Goal: Task Accomplishment & Management: Manage account settings

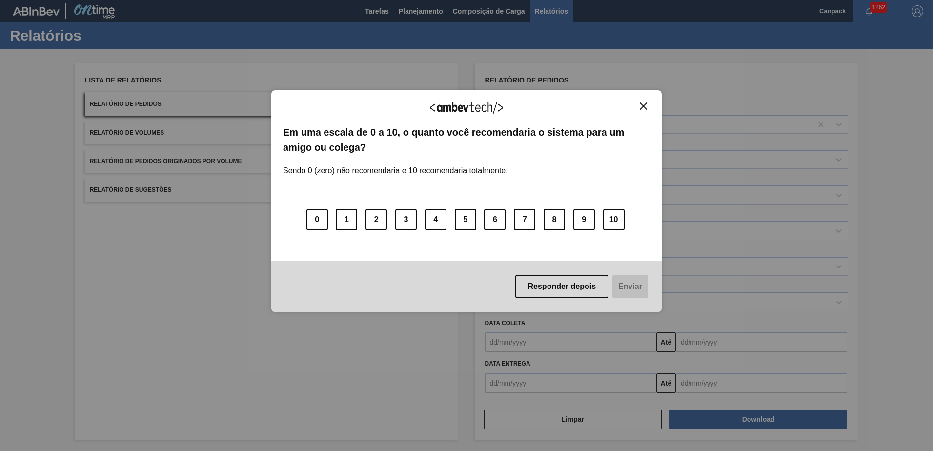
click at [639, 107] on div "Agradecemos seu feedback!" at bounding box center [466, 113] width 367 height 23
click at [644, 102] on button "Close" at bounding box center [643, 106] width 13 height 8
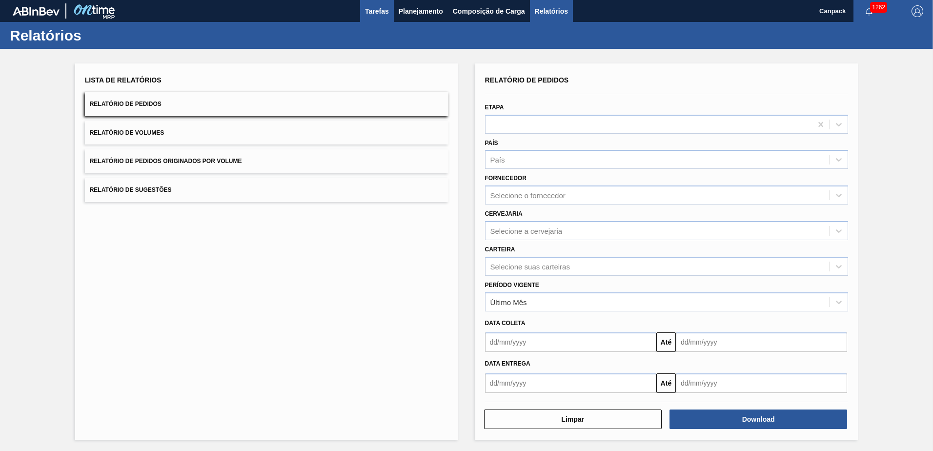
click at [384, 17] on button "Tarefas" at bounding box center [377, 11] width 34 height 22
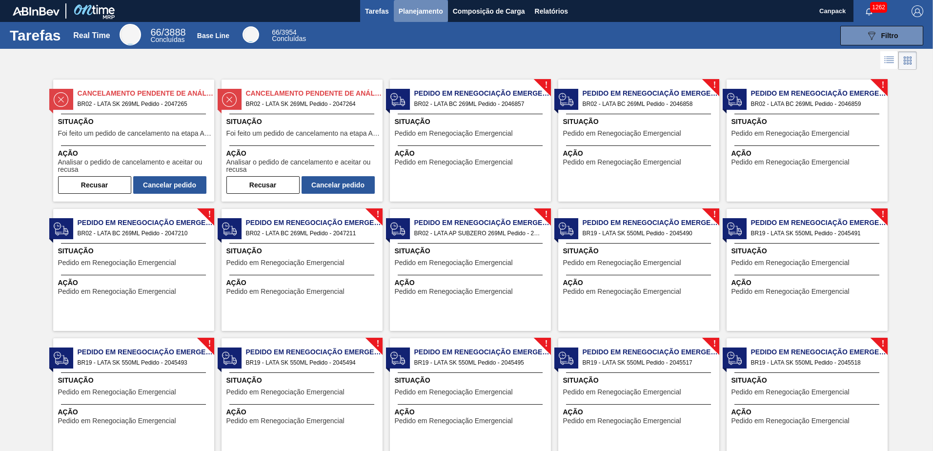
click at [426, 20] on button "Planejamento" at bounding box center [421, 11] width 54 height 22
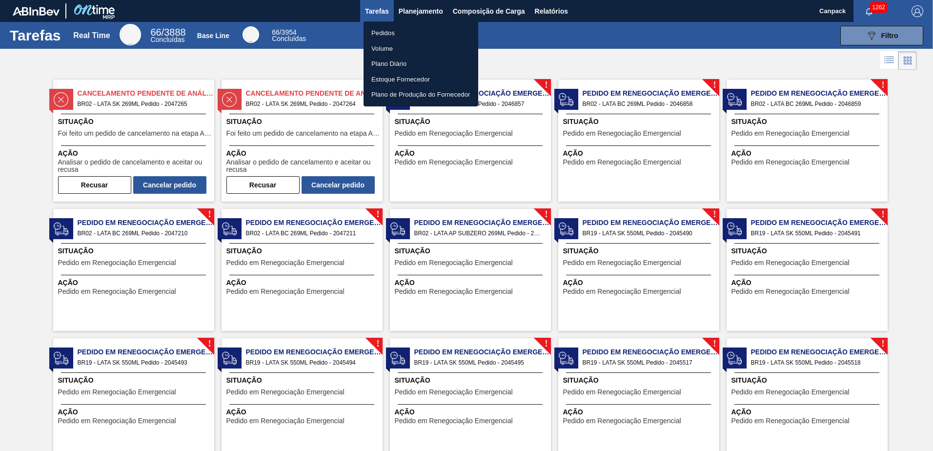
drag, startPoint x: 753, startPoint y: 55, endPoint x: 821, endPoint y: 54, distance: 67.8
click at [804, 54] on div at bounding box center [466, 225] width 933 height 451
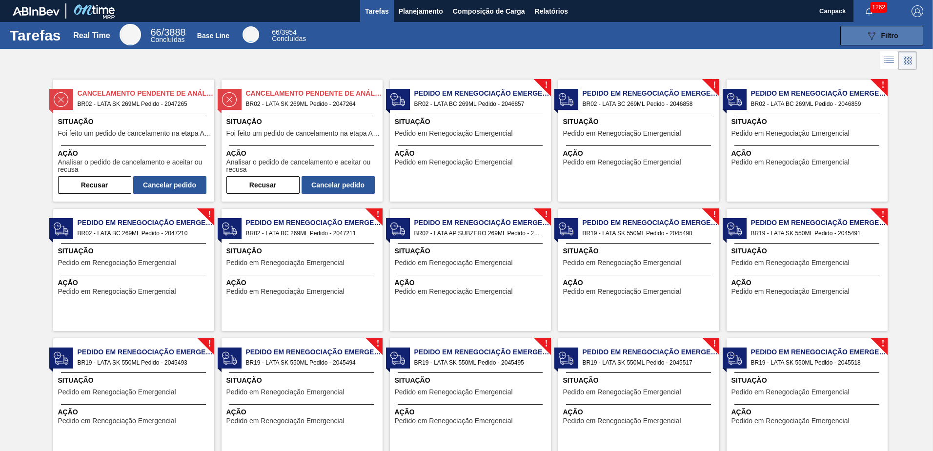
click at [871, 37] on icon at bounding box center [871, 36] width 7 height 8
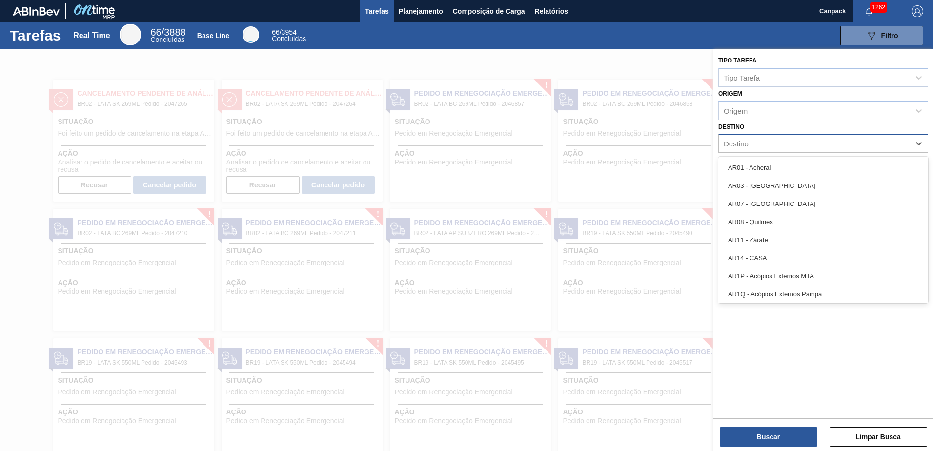
click at [756, 142] on div "Destino" at bounding box center [814, 144] width 191 height 14
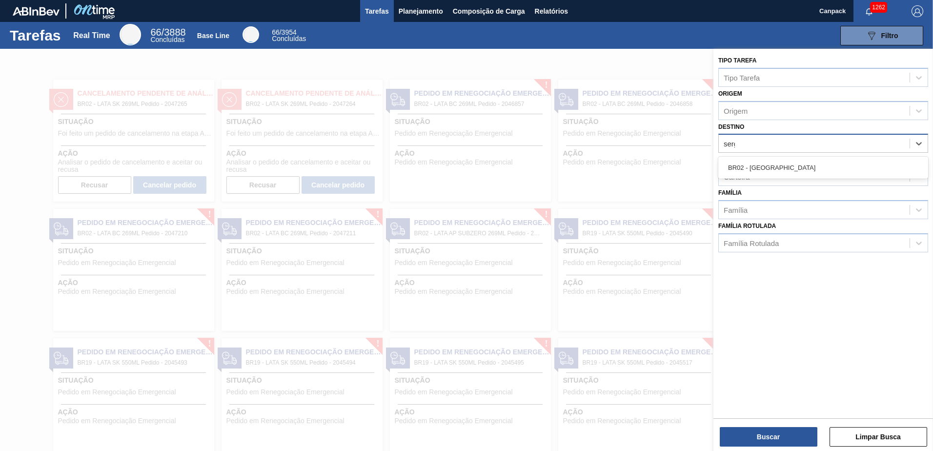
type input "sergi"
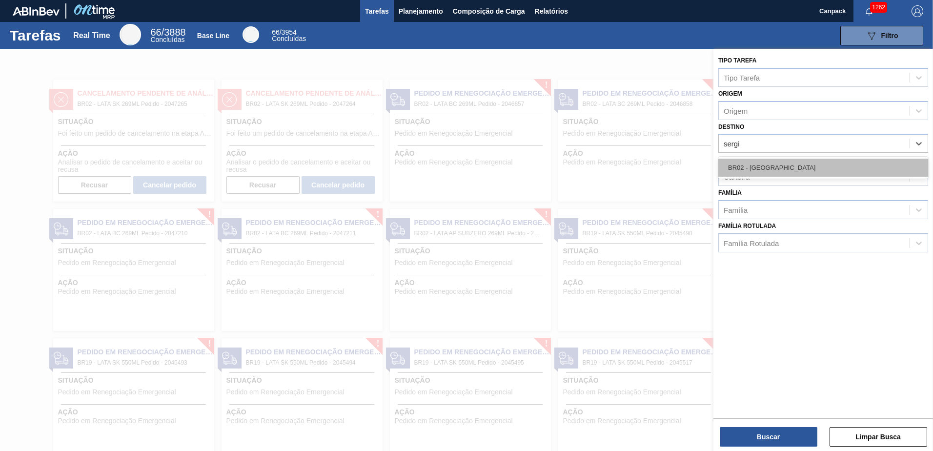
click at [755, 167] on div "BR02 - Sergipe" at bounding box center [823, 168] width 210 height 18
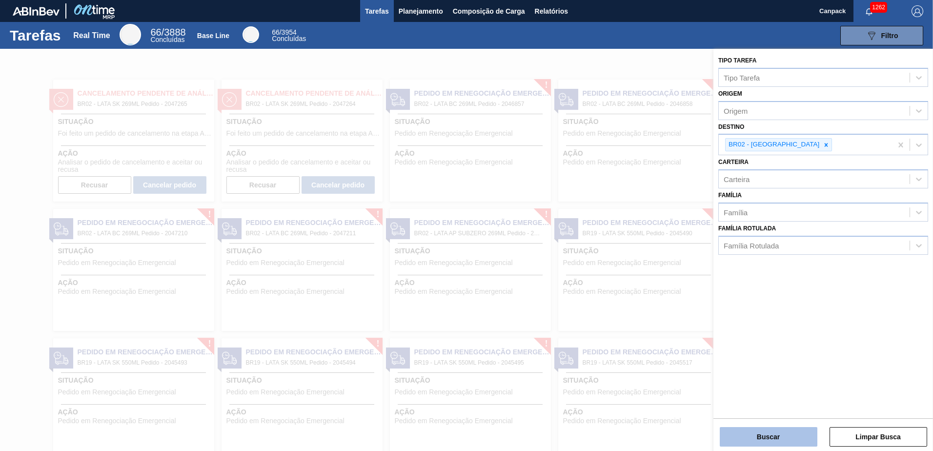
click at [764, 437] on button "Buscar" at bounding box center [769, 437] width 98 height 20
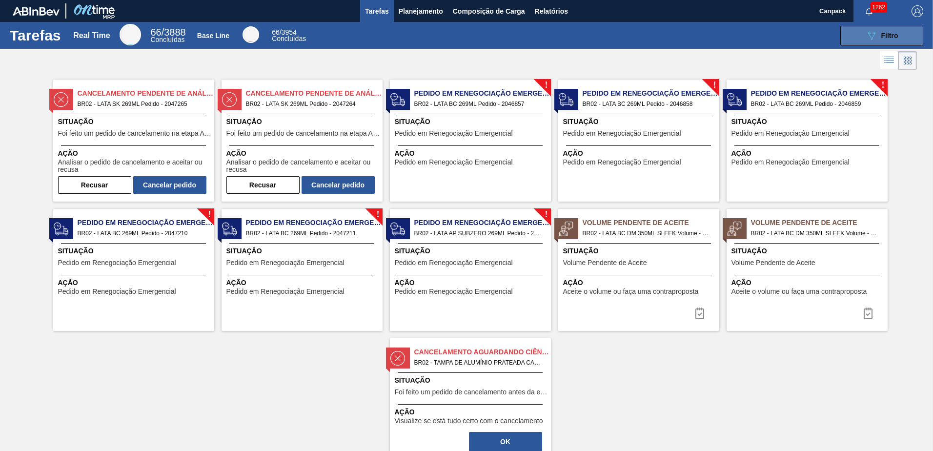
click at [857, 31] on button "089F7B8B-B2A5-4AFE-B5C0-19BA573D28AC Filtro" at bounding box center [881, 36] width 83 height 20
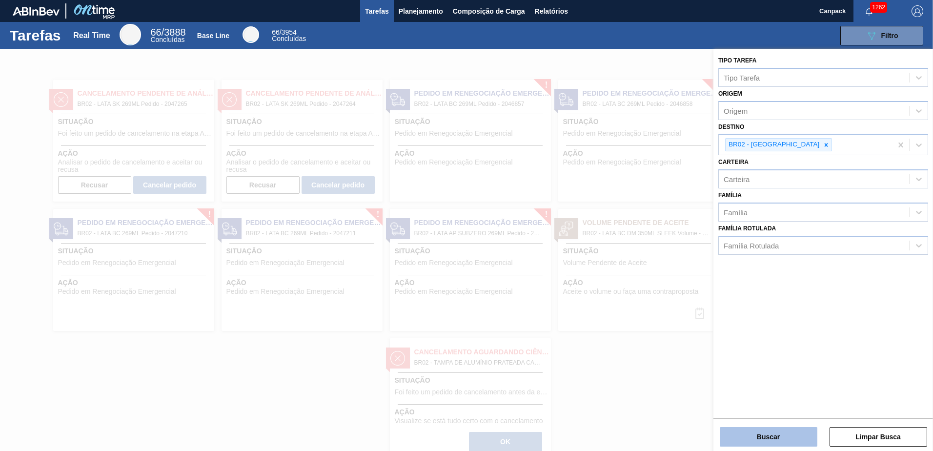
click at [788, 434] on button "Buscar" at bounding box center [769, 437] width 98 height 20
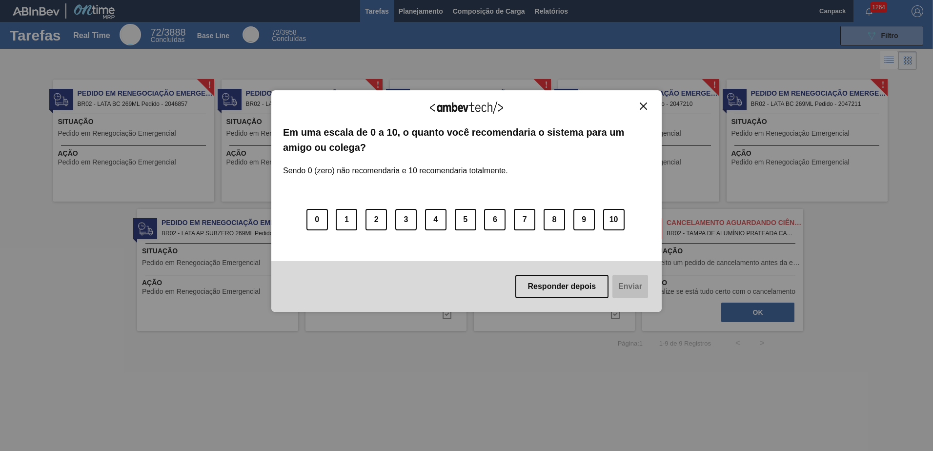
click at [642, 109] on img "Close" at bounding box center [643, 105] width 7 height 7
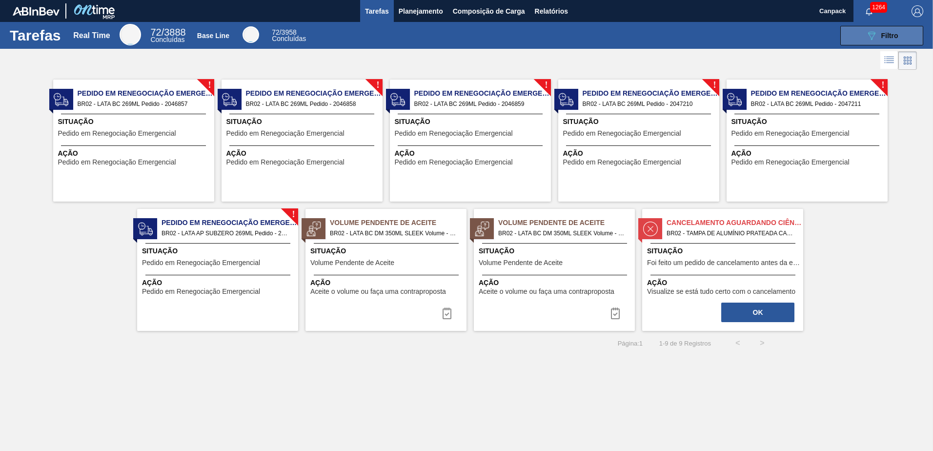
click at [853, 34] on button "089F7B8B-B2A5-4AFE-B5C0-19BA573D28AC Filtro" at bounding box center [881, 36] width 83 height 20
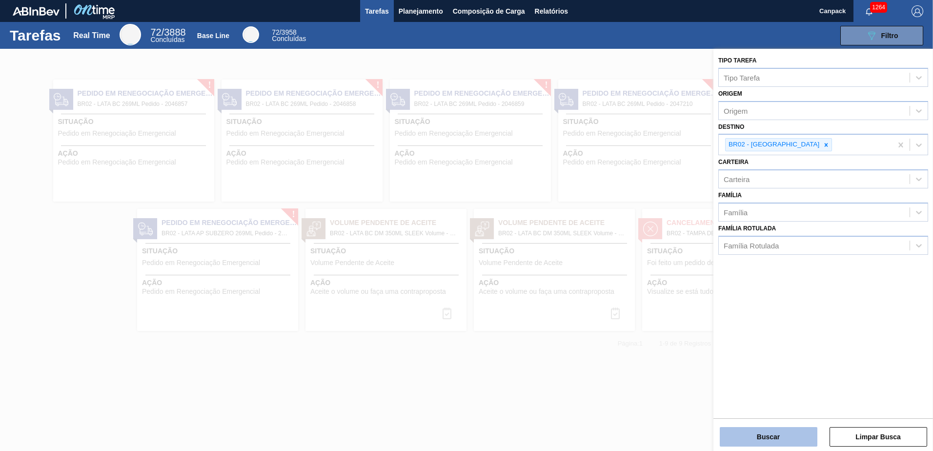
click at [760, 432] on button "Buscar" at bounding box center [769, 437] width 98 height 20
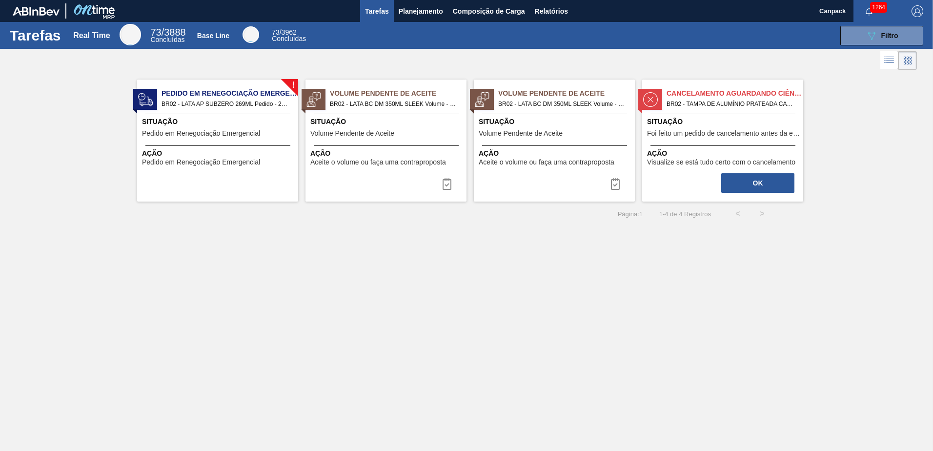
click at [242, 119] on span "Situação" at bounding box center [219, 122] width 154 height 10
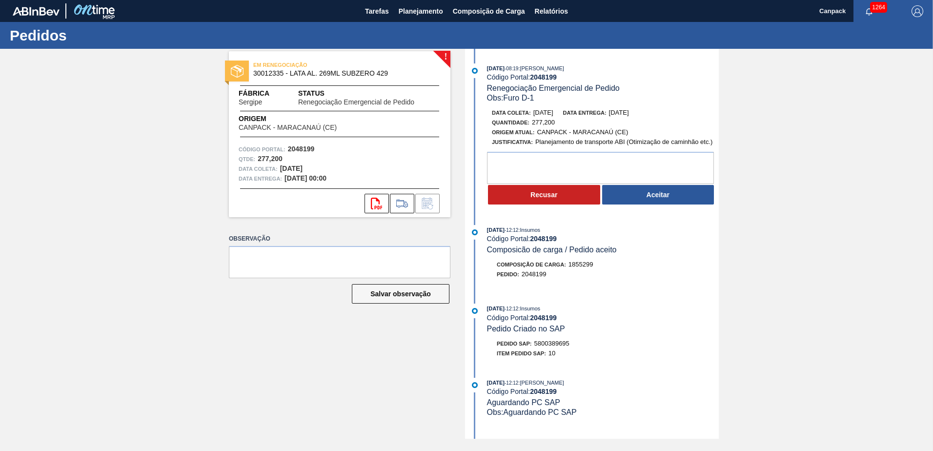
click at [663, 264] on div "Composição de Carga : 1855299" at bounding box center [603, 265] width 232 height 10
click at [649, 200] on button "Aceitar" at bounding box center [658, 195] width 112 height 20
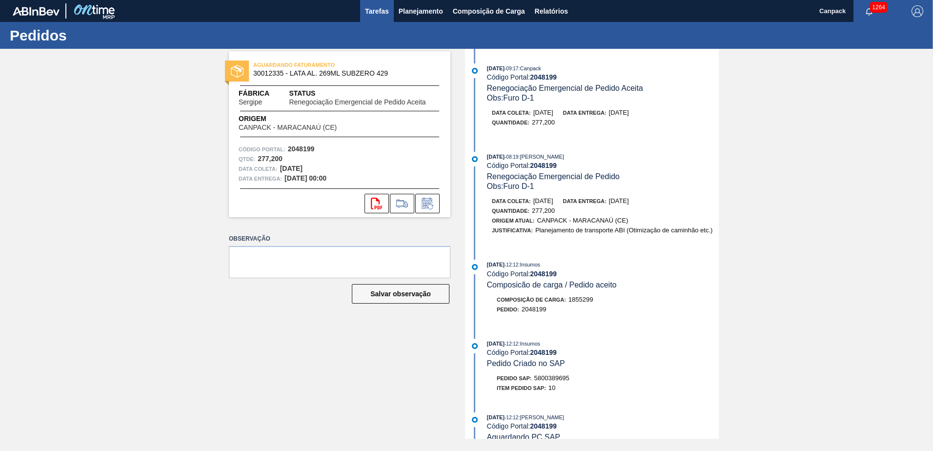
click at [377, 8] on span "Tarefas" at bounding box center [377, 11] width 24 height 12
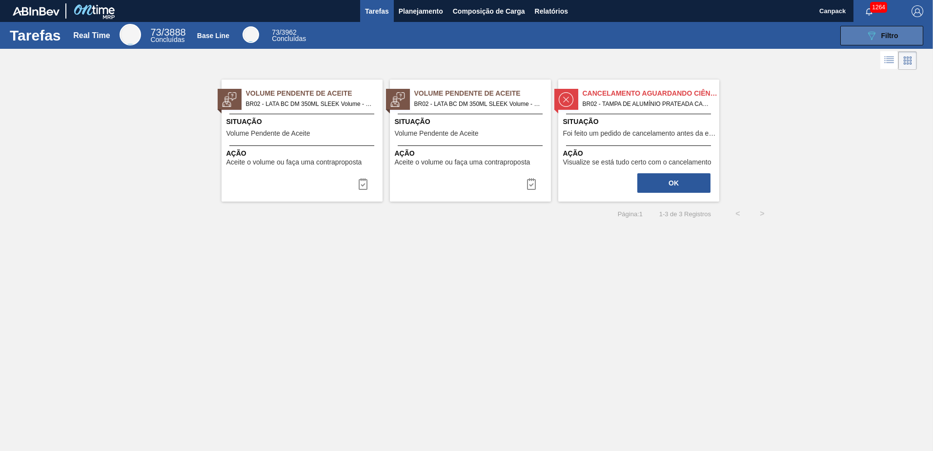
click at [854, 40] on button "089F7B8B-B2A5-4AFE-B5C0-19BA573D28AC Filtro" at bounding box center [881, 36] width 83 height 20
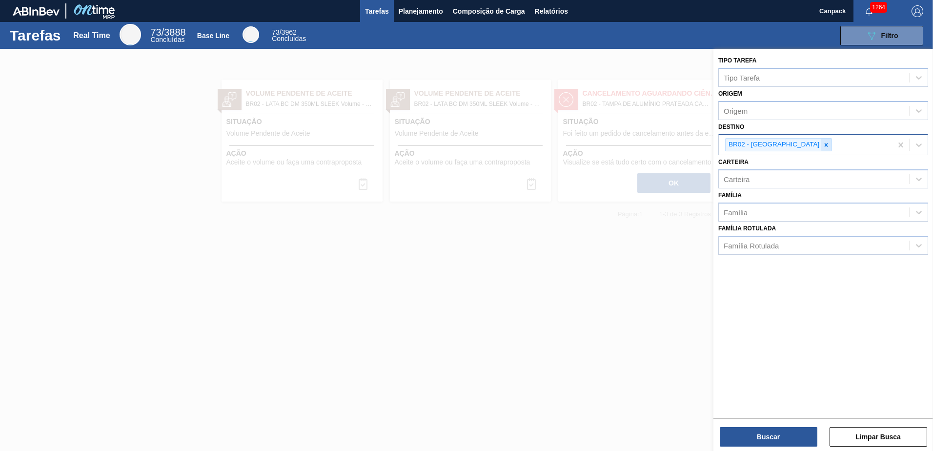
click at [823, 142] on icon at bounding box center [826, 144] width 7 height 7
click at [772, 438] on button "Buscar" at bounding box center [769, 437] width 98 height 20
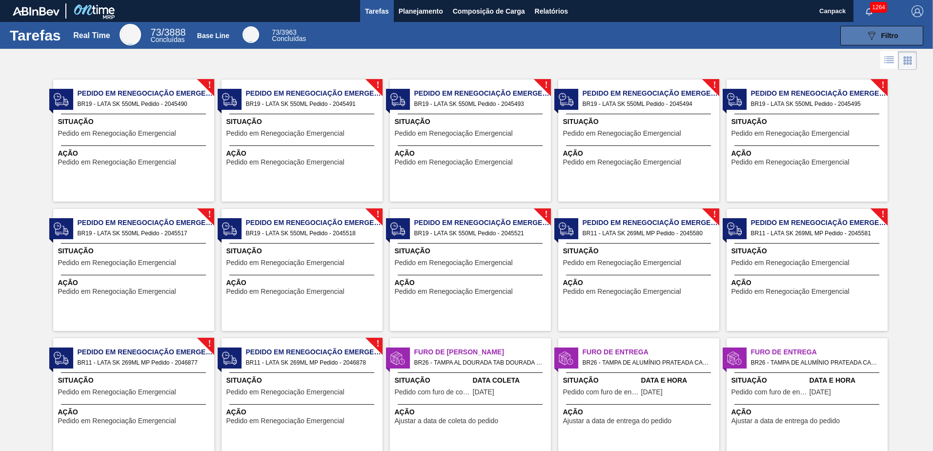
click at [872, 43] on button "089F7B8B-B2A5-4AFE-B5C0-19BA573D28AC Filtro" at bounding box center [881, 36] width 83 height 20
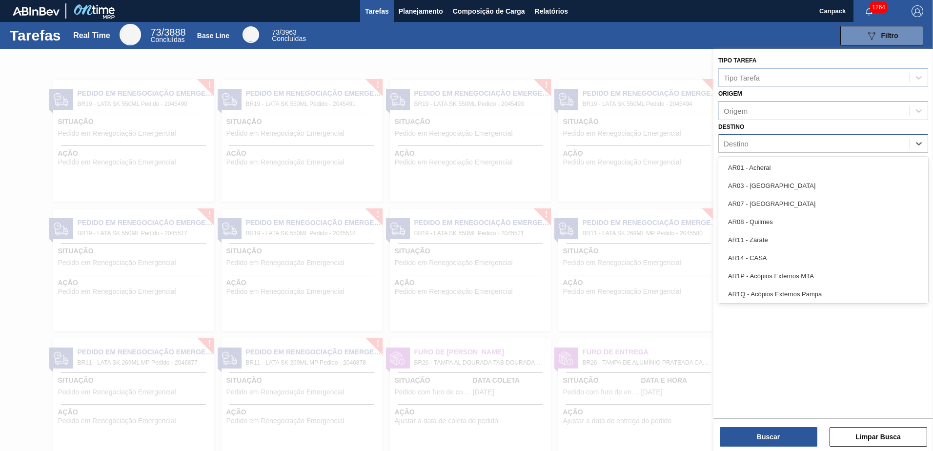
click at [753, 146] on div "Destino" at bounding box center [814, 144] width 191 height 14
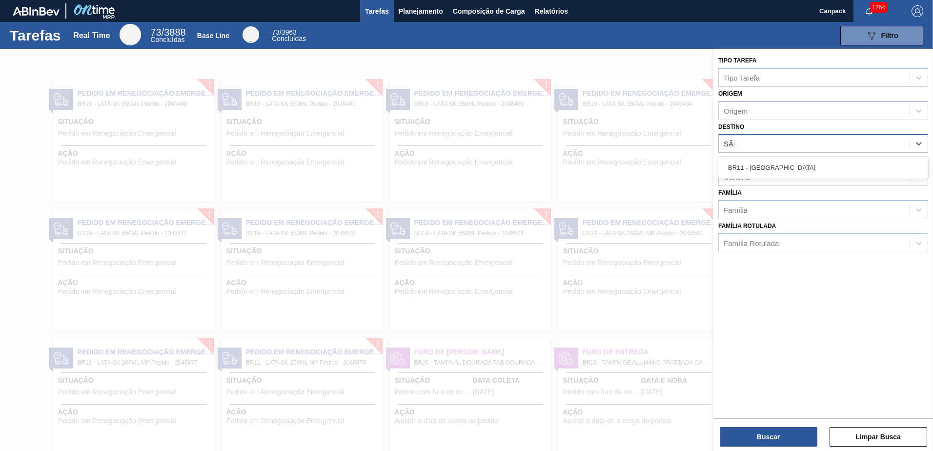
type input "SÃO"
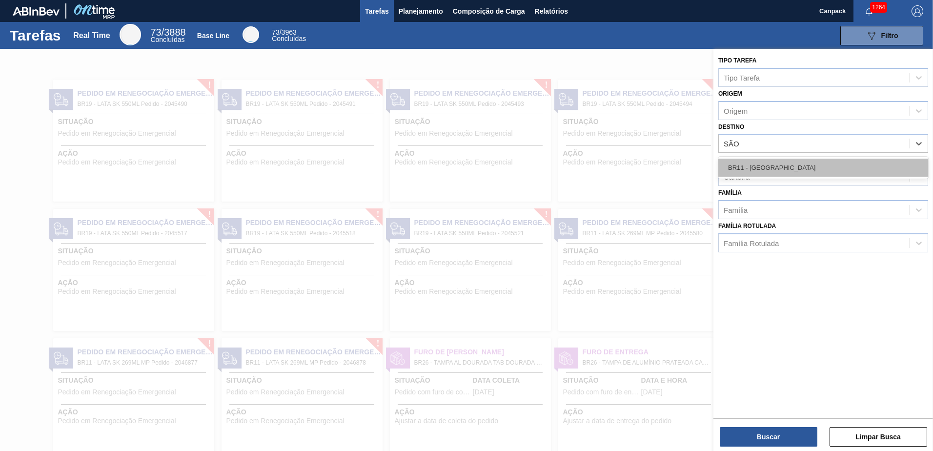
click at [759, 163] on div "BR11 - São Luís" at bounding box center [823, 168] width 210 height 18
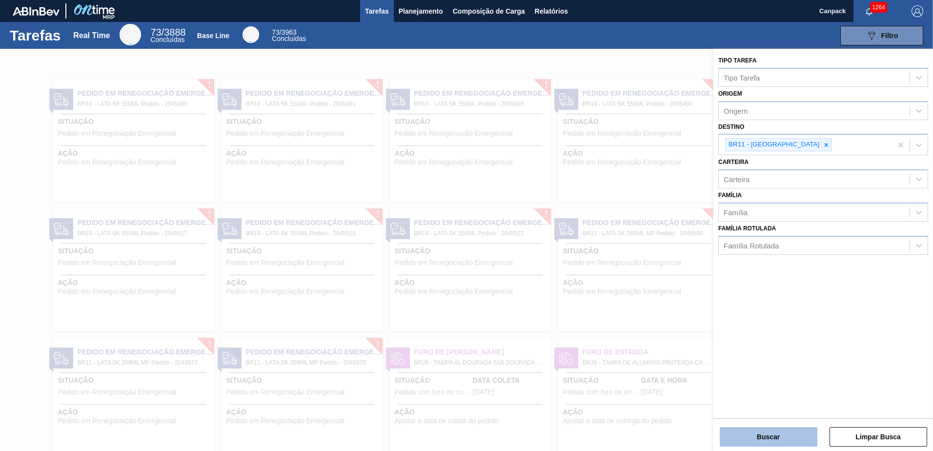
click at [777, 433] on button "Buscar" at bounding box center [769, 437] width 98 height 20
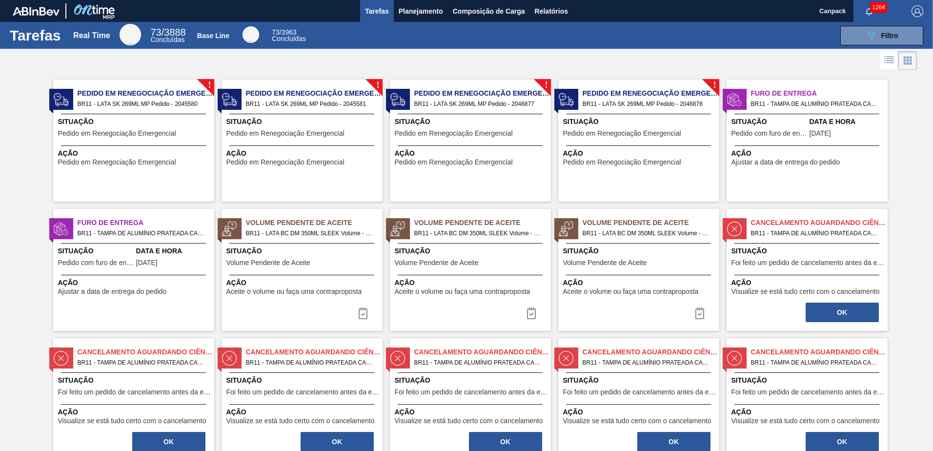
click at [145, 131] on span "Pedido em Renegociação Emergencial" at bounding box center [117, 133] width 118 height 7
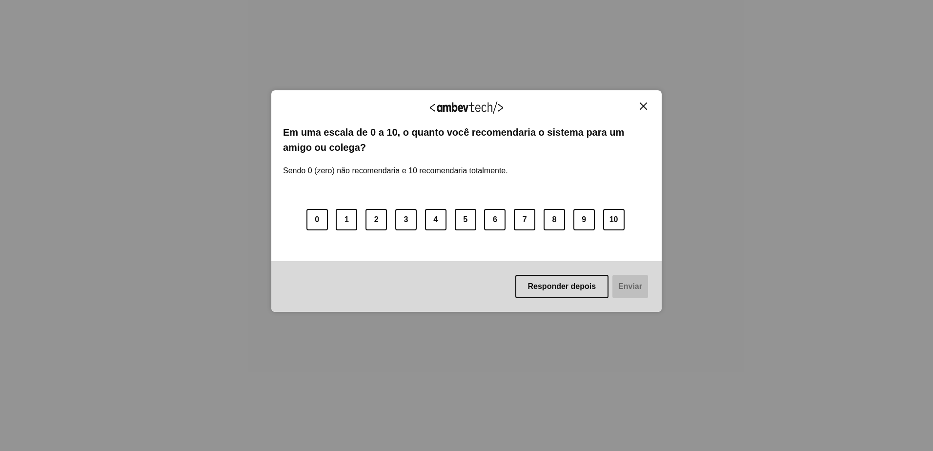
click at [645, 105] on img "Close" at bounding box center [643, 105] width 7 height 7
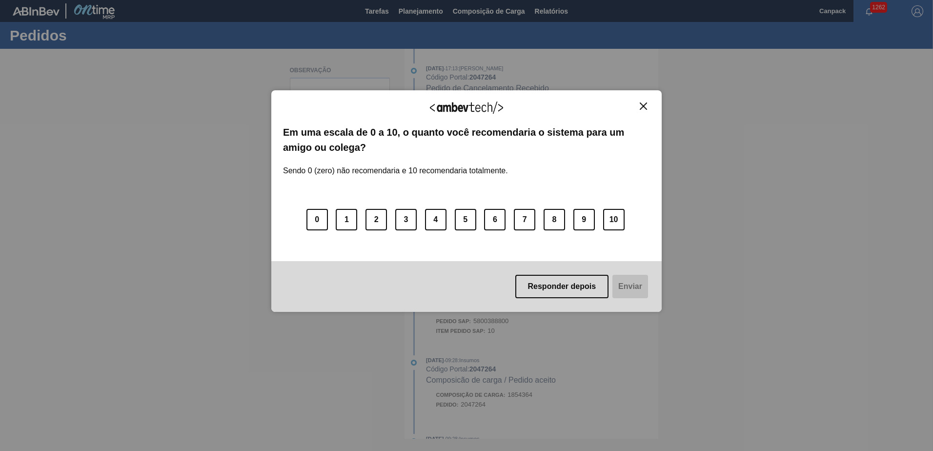
click at [642, 107] on img "Close" at bounding box center [643, 105] width 7 height 7
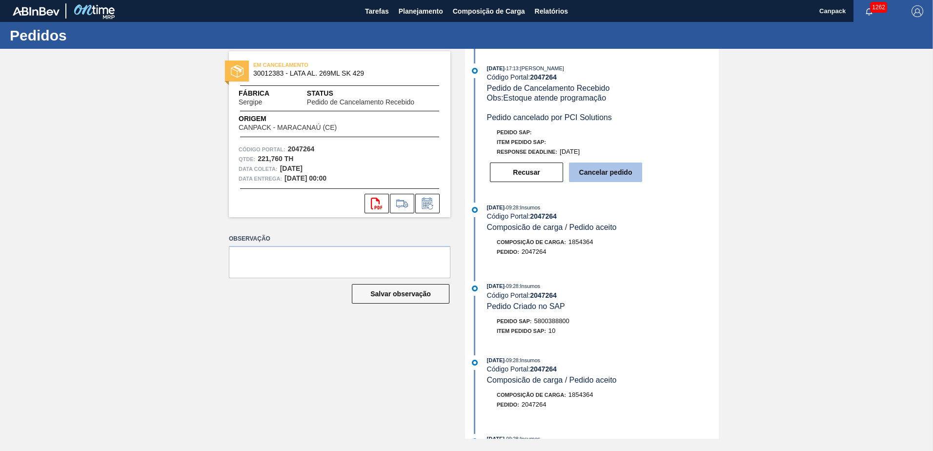
click at [587, 176] on button "Cancelar pedido" at bounding box center [605, 172] width 73 height 20
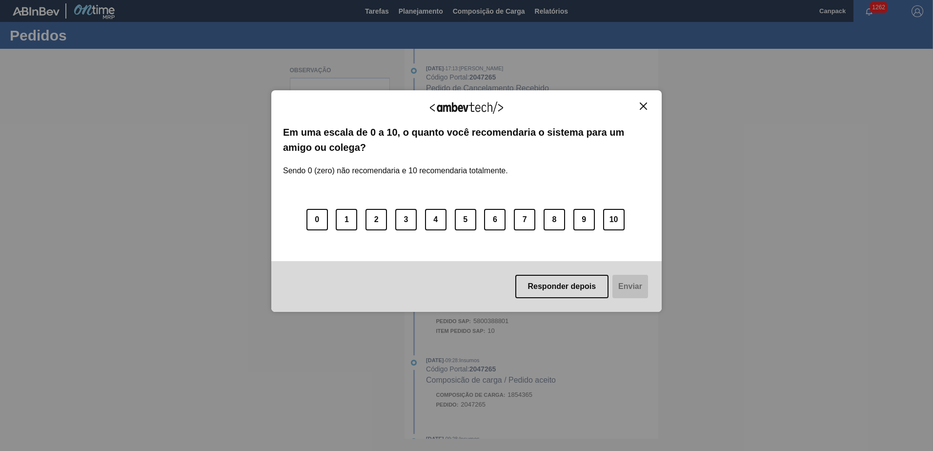
click at [641, 106] on img "Close" at bounding box center [643, 105] width 7 height 7
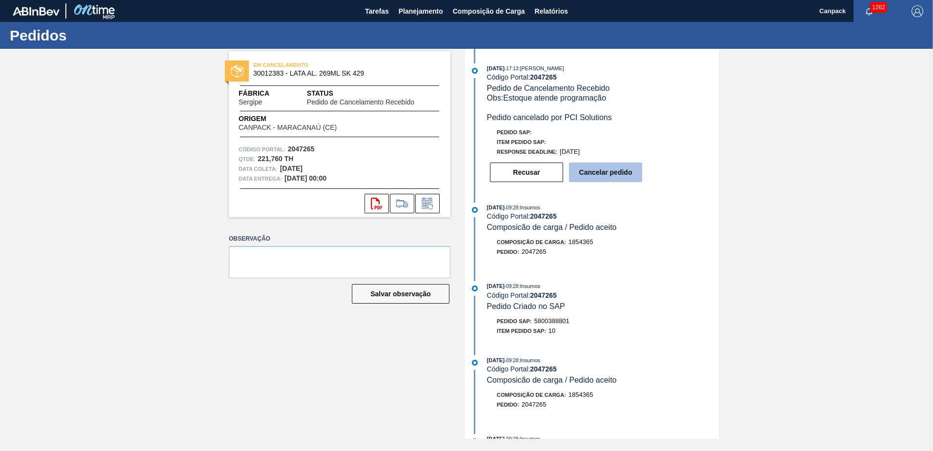
click at [614, 176] on button "Cancelar pedido" at bounding box center [605, 172] width 73 height 20
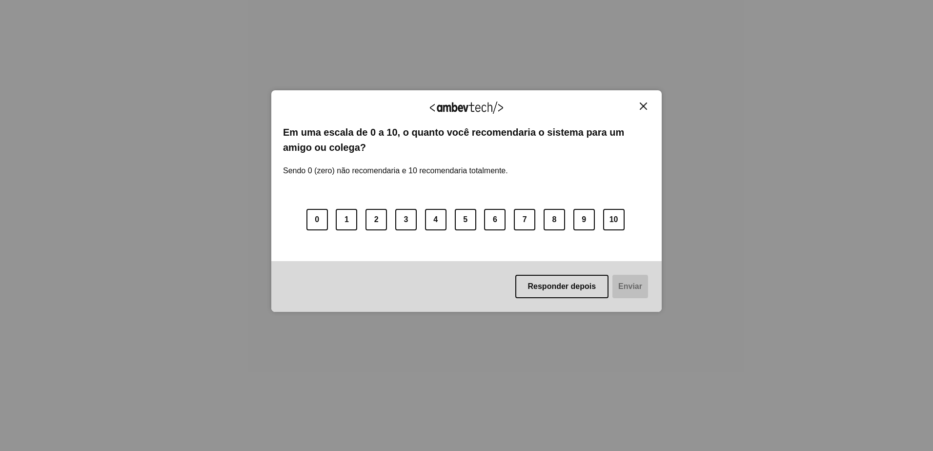
click at [646, 105] on img "Close" at bounding box center [643, 105] width 7 height 7
click at [642, 106] on img "Close" at bounding box center [643, 105] width 7 height 7
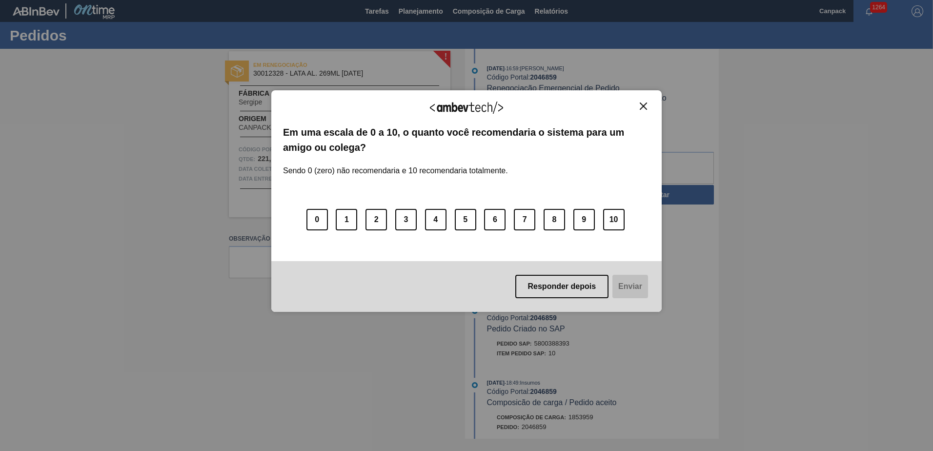
click at [643, 106] on img "Close" at bounding box center [643, 105] width 7 height 7
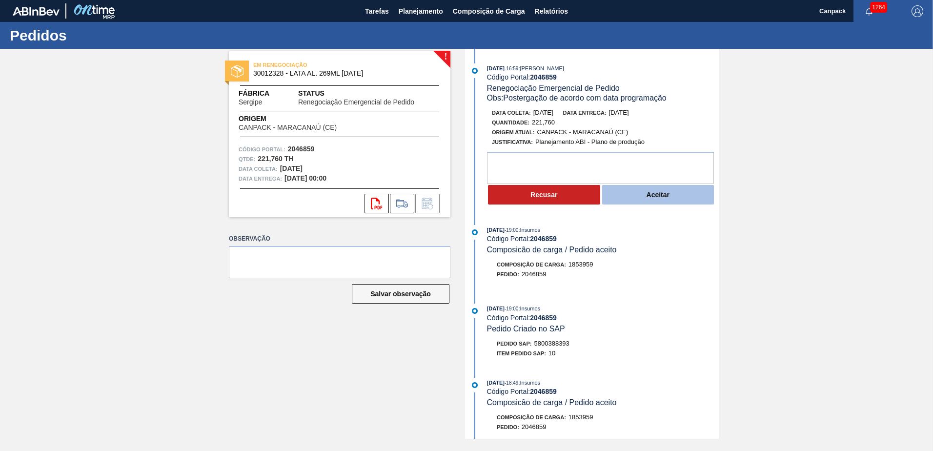
click at [650, 196] on button "Aceitar" at bounding box center [658, 195] width 112 height 20
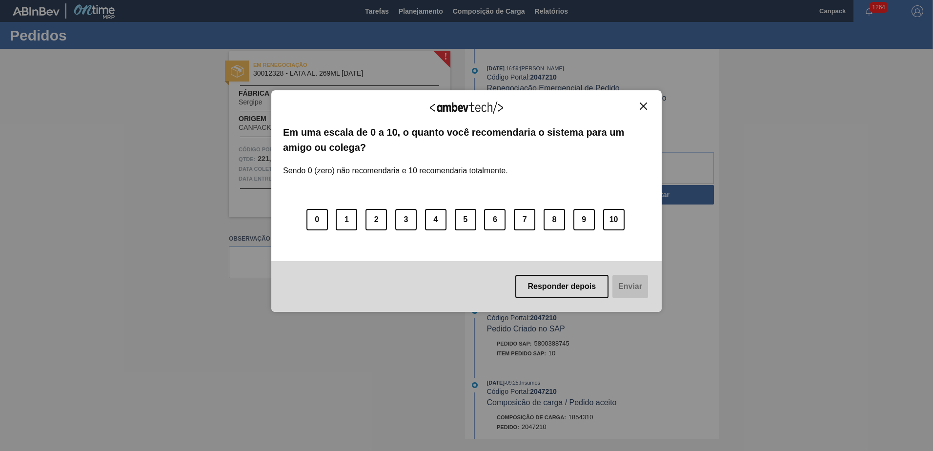
click at [645, 107] on img "Close" at bounding box center [643, 105] width 7 height 7
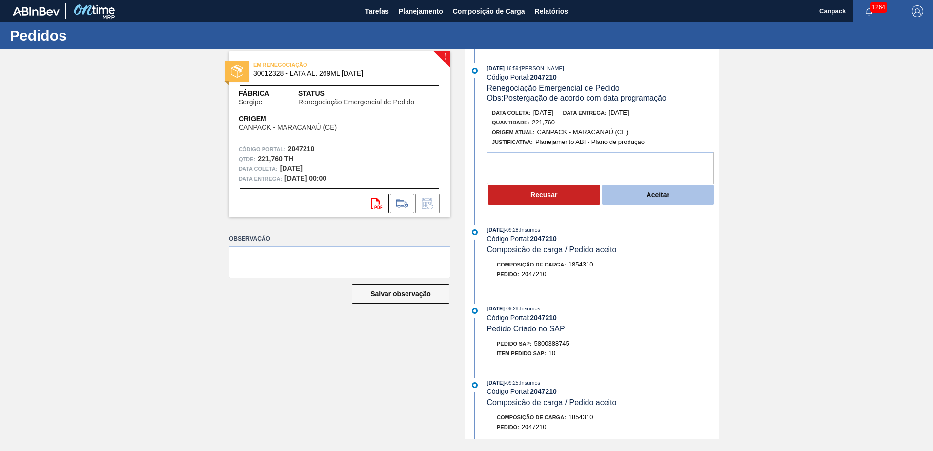
click at [649, 202] on button "Aceitar" at bounding box center [658, 195] width 112 height 20
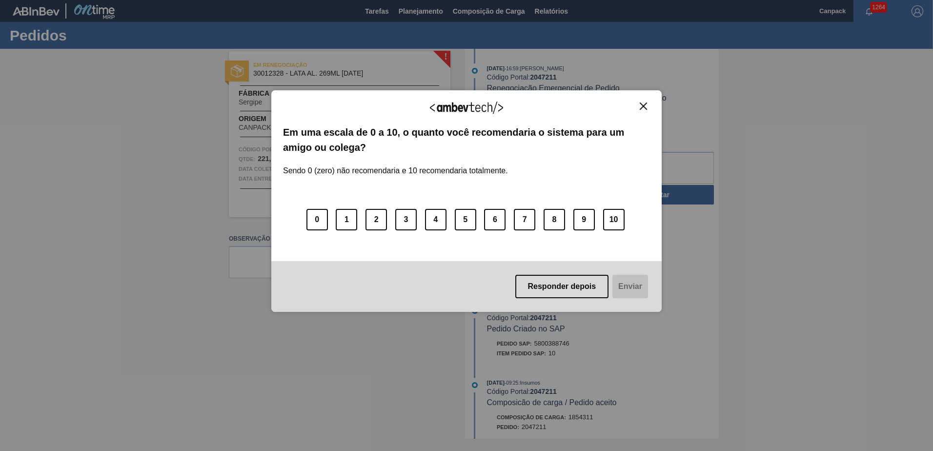
click at [644, 104] on img "Close" at bounding box center [643, 105] width 7 height 7
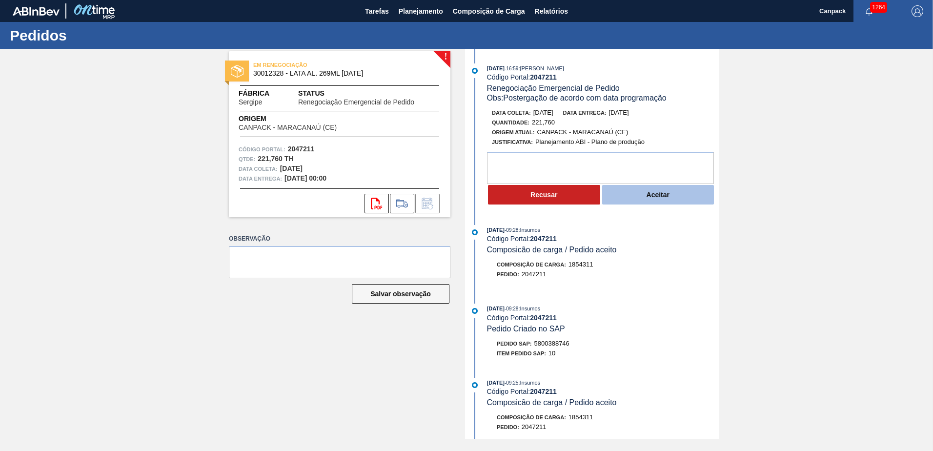
click at [674, 199] on button "Aceitar" at bounding box center [658, 195] width 112 height 20
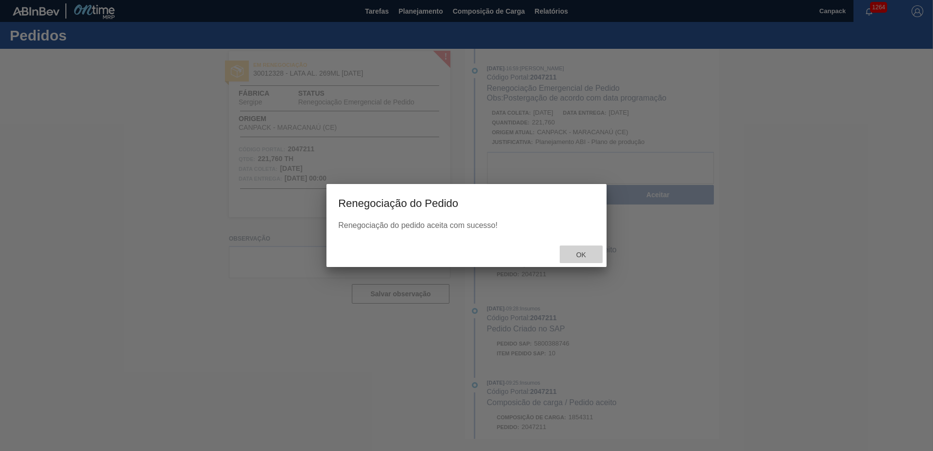
drag, startPoint x: 585, startPoint y: 257, endPoint x: 683, endPoint y: 76, distance: 205.9
click at [585, 256] on span "Ok" at bounding box center [580, 255] width 25 height 8
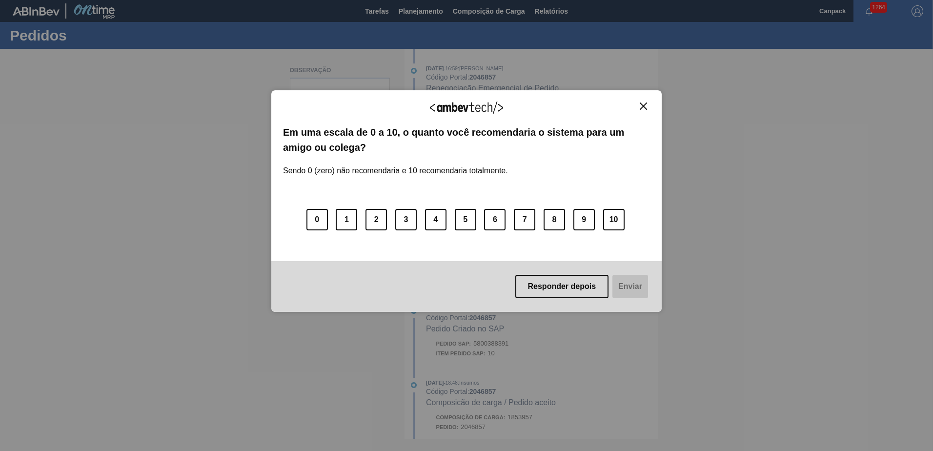
click at [641, 108] on img "Close" at bounding box center [643, 105] width 7 height 7
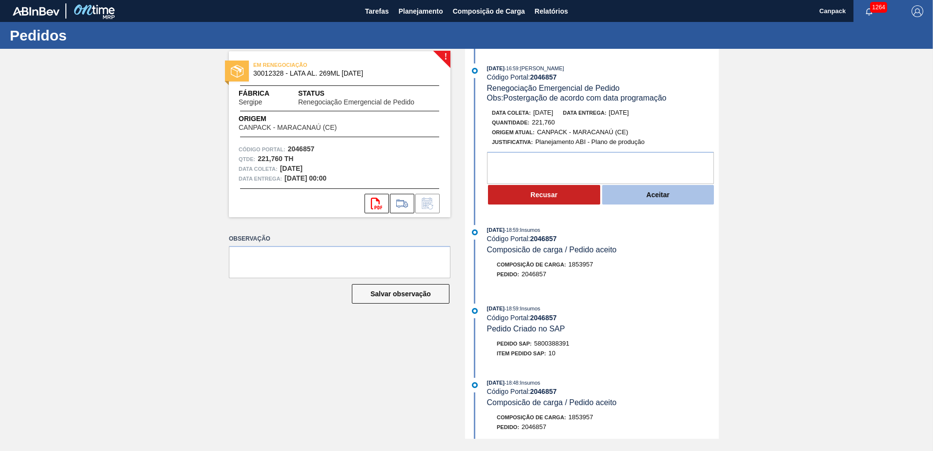
click at [649, 197] on button "Aceitar" at bounding box center [658, 195] width 112 height 20
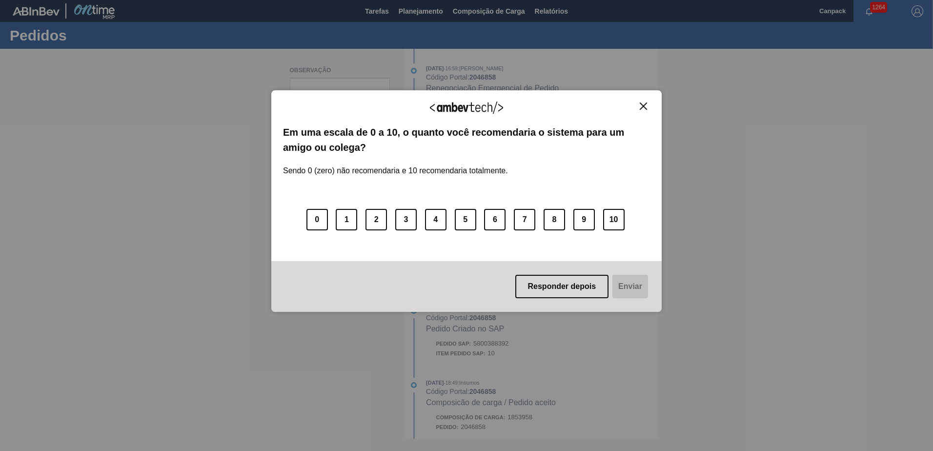
click at [640, 109] on img "Close" at bounding box center [643, 105] width 7 height 7
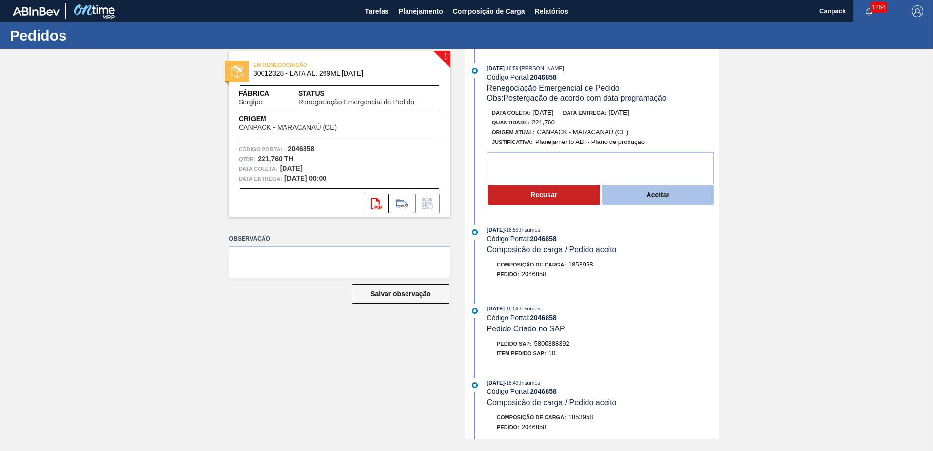
click at [658, 200] on button "Aceitar" at bounding box center [658, 195] width 112 height 20
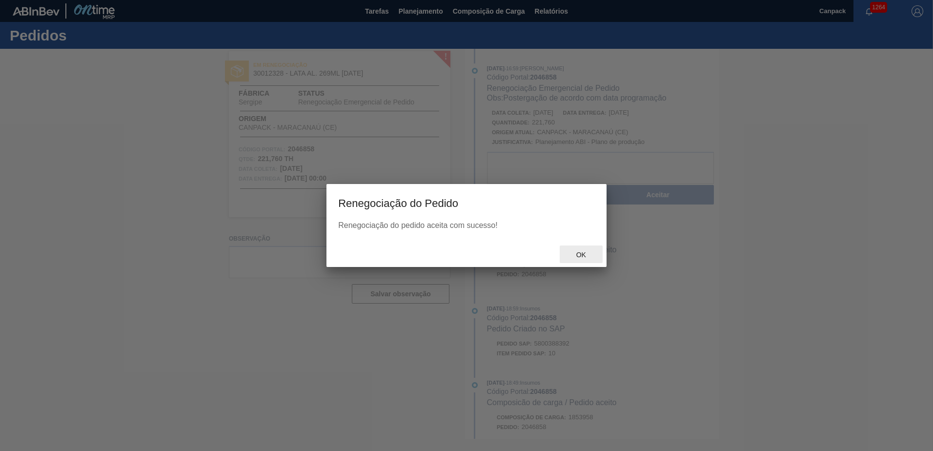
click at [578, 259] on div "Ok" at bounding box center [581, 254] width 43 height 18
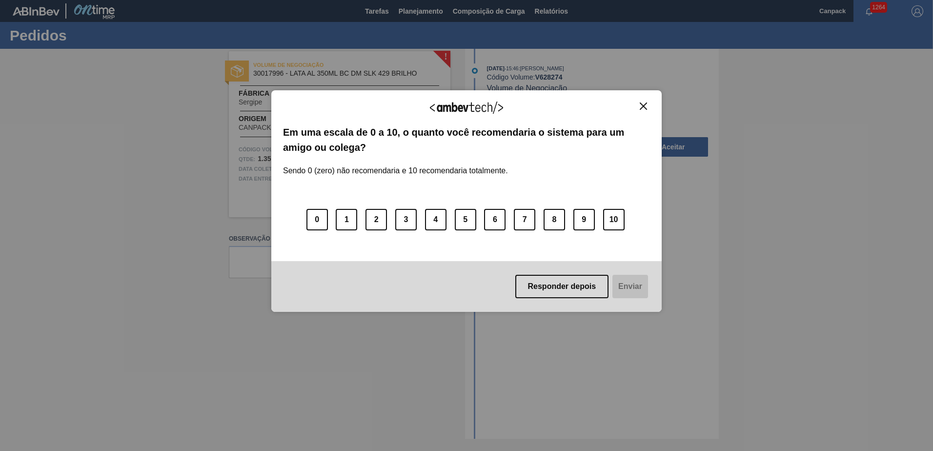
click at [641, 105] on img "Close" at bounding box center [643, 105] width 7 height 7
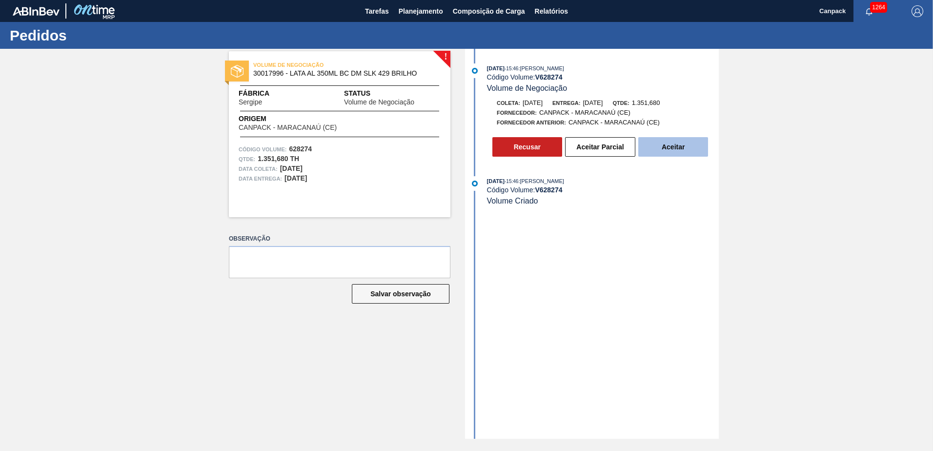
click at [670, 151] on button "Aceitar" at bounding box center [673, 147] width 70 height 20
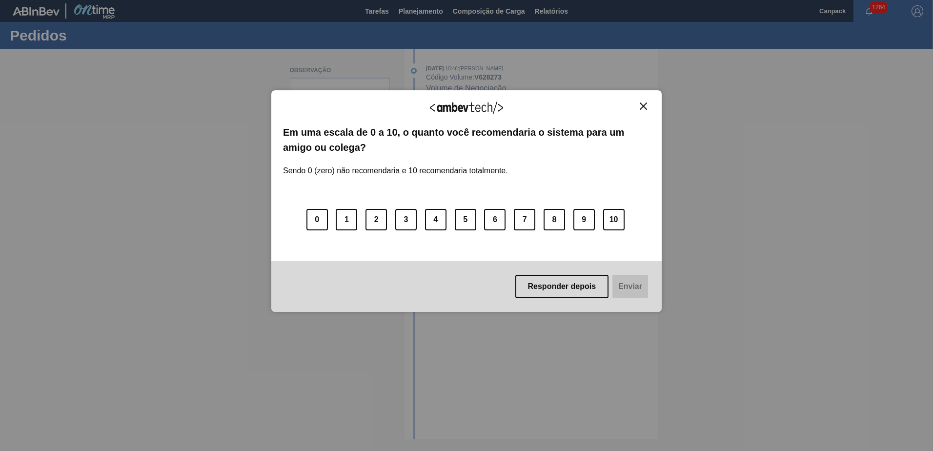
click at [642, 105] on img "Close" at bounding box center [643, 105] width 7 height 7
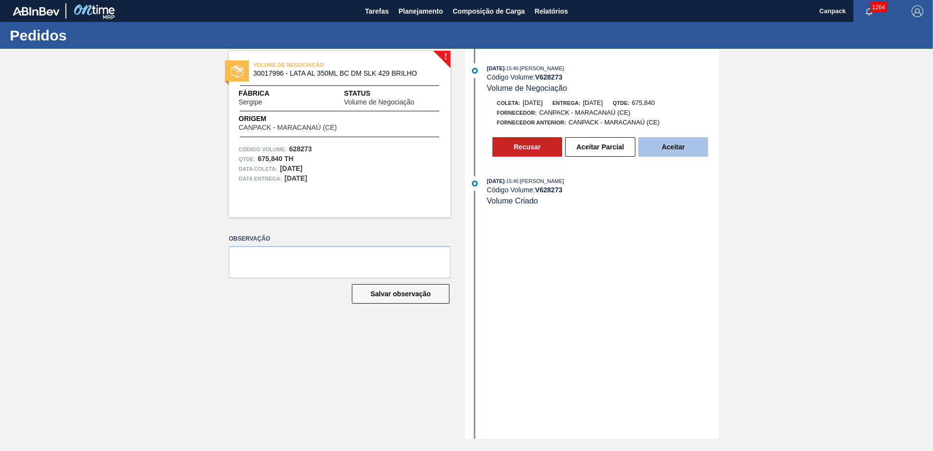
click at [674, 153] on button "Aceitar" at bounding box center [673, 147] width 70 height 20
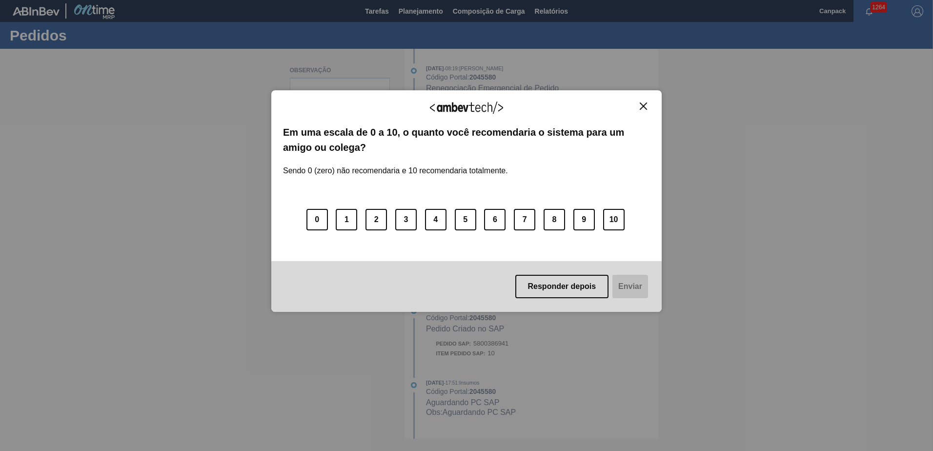
click at [643, 111] on div "Agradecemos seu feedback!" at bounding box center [466, 113] width 367 height 23
click at [639, 105] on button "Close" at bounding box center [643, 106] width 13 height 8
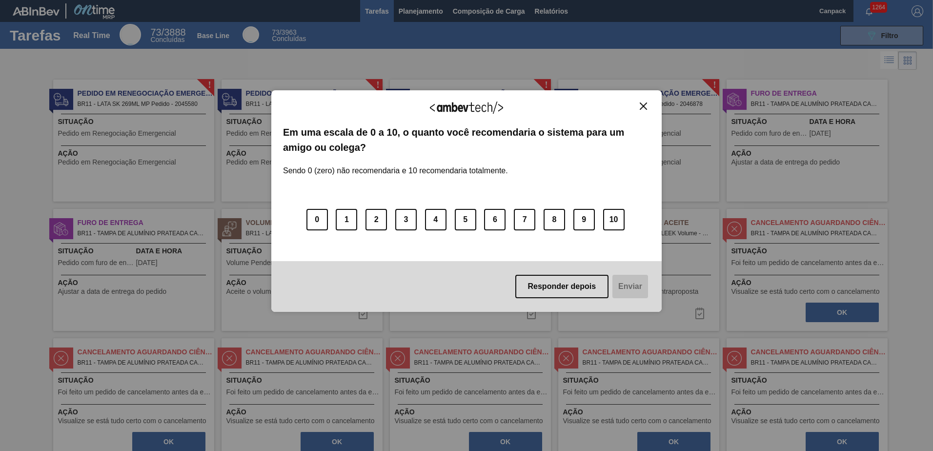
click at [641, 104] on img "Close" at bounding box center [643, 105] width 7 height 7
click at [639, 103] on button "Close" at bounding box center [643, 106] width 13 height 8
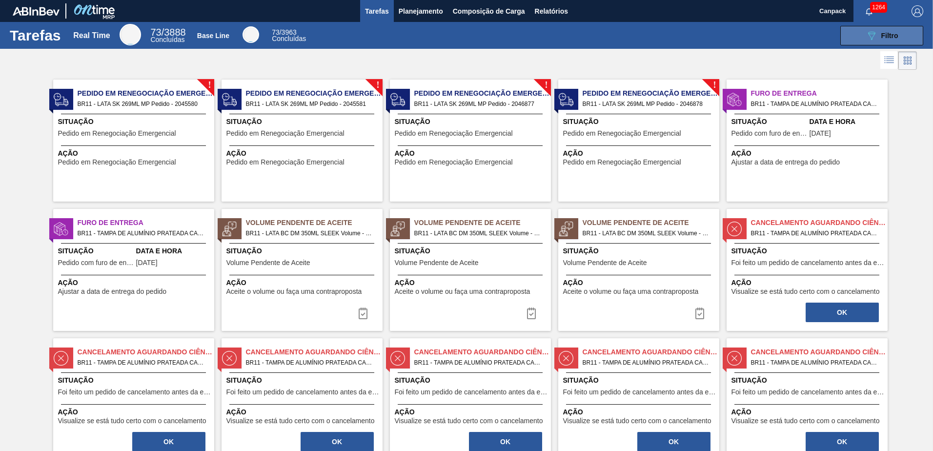
click at [878, 34] on div "089F7B8B-B2A5-4AFE-B5C0-19BA573D28AC Filtro" at bounding box center [882, 36] width 33 height 12
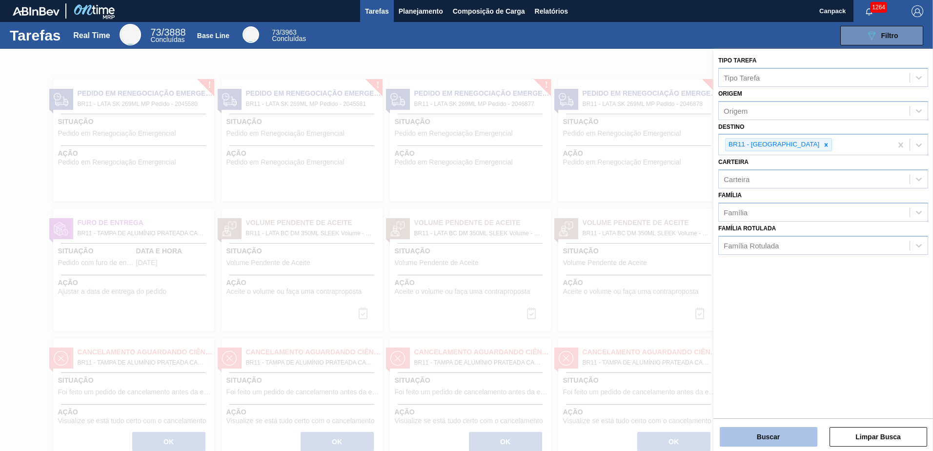
click at [788, 433] on button "Buscar" at bounding box center [769, 437] width 98 height 20
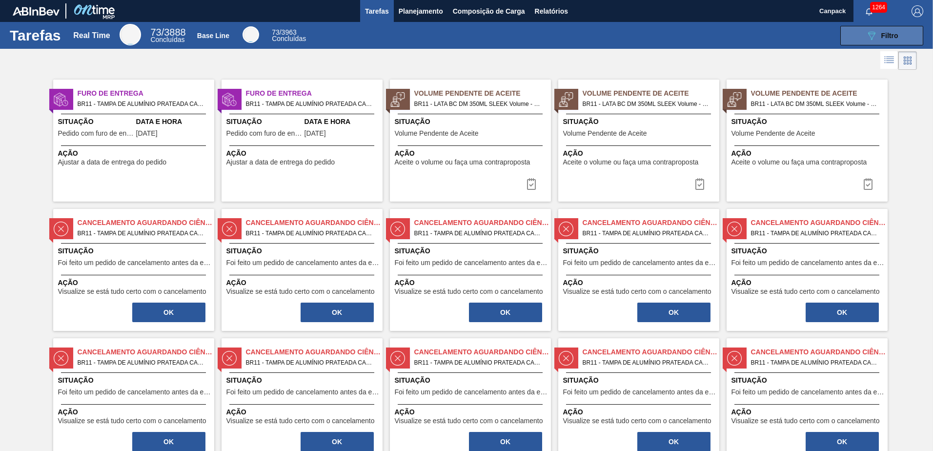
click at [895, 38] on span "Filtro" at bounding box center [889, 36] width 17 height 8
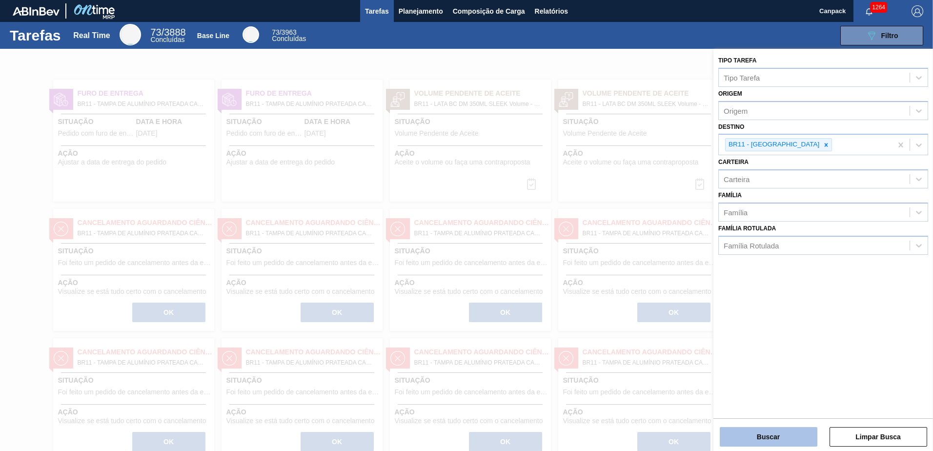
click at [792, 428] on button "Buscar" at bounding box center [769, 437] width 98 height 20
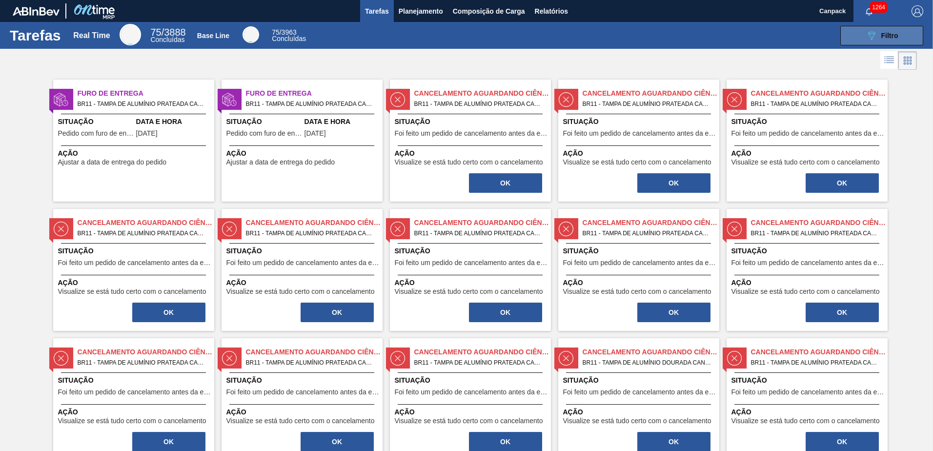
click at [881, 38] on span "Filtro" at bounding box center [889, 36] width 17 height 8
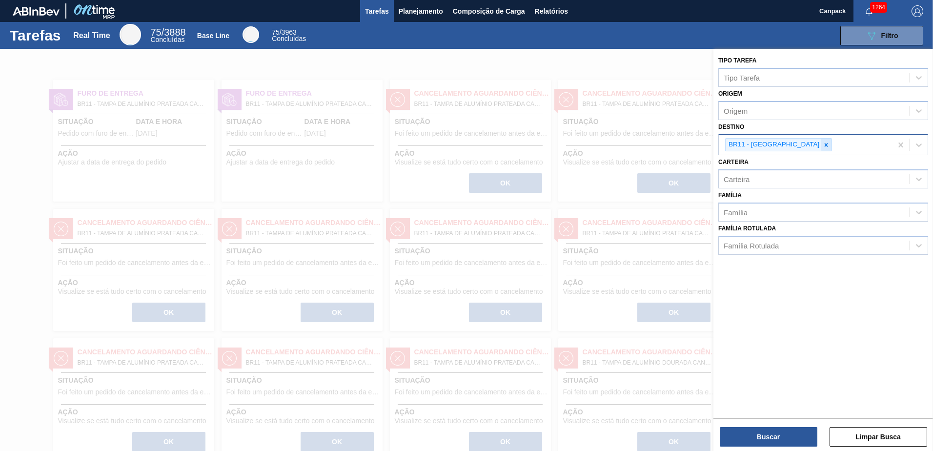
click at [821, 145] on div at bounding box center [826, 145] width 11 height 12
click at [771, 437] on button "Buscar" at bounding box center [769, 437] width 98 height 20
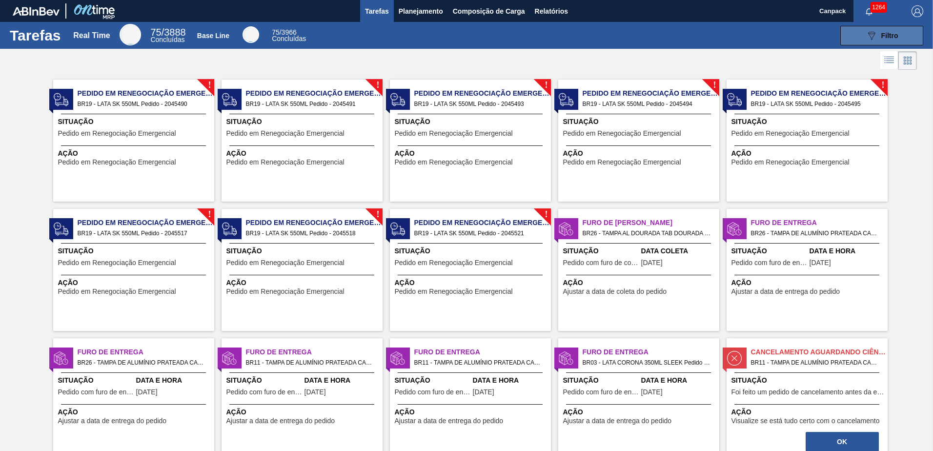
click at [870, 40] on icon at bounding box center [871, 36] width 7 height 8
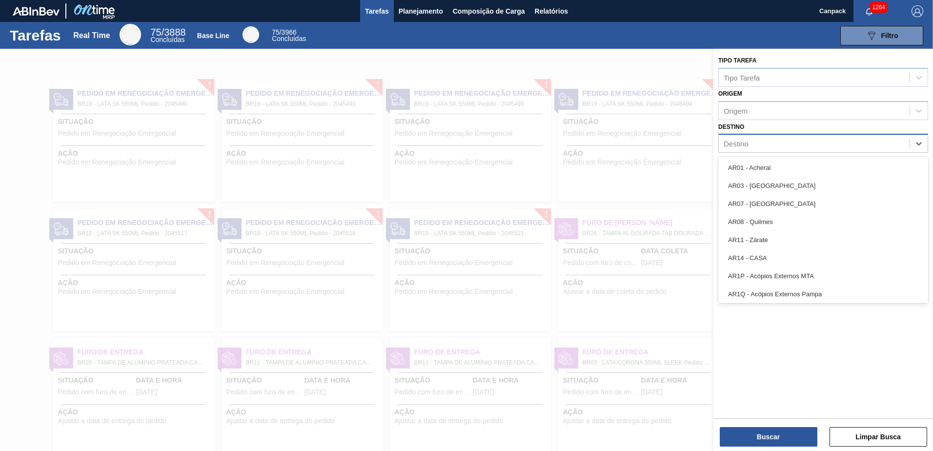
click at [755, 145] on div "Destino" at bounding box center [814, 144] width 191 height 14
type input "nova r"
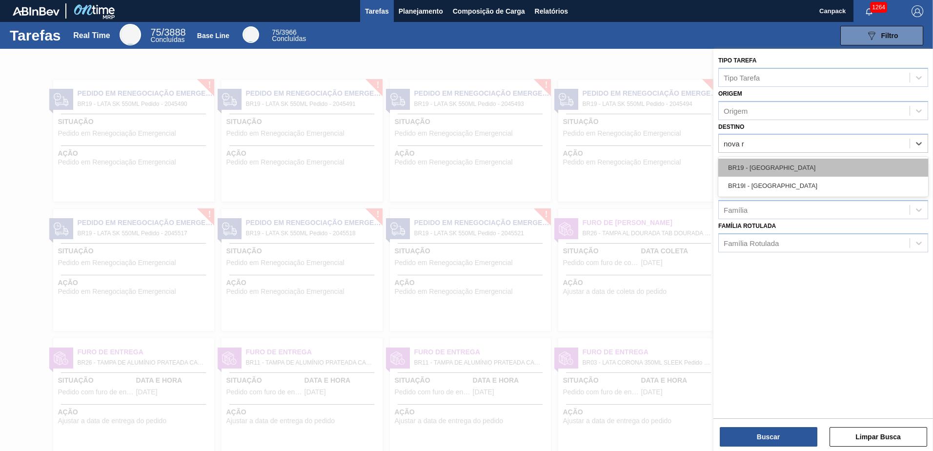
click at [768, 164] on div "BR19 - Nova Rio" at bounding box center [823, 168] width 210 height 18
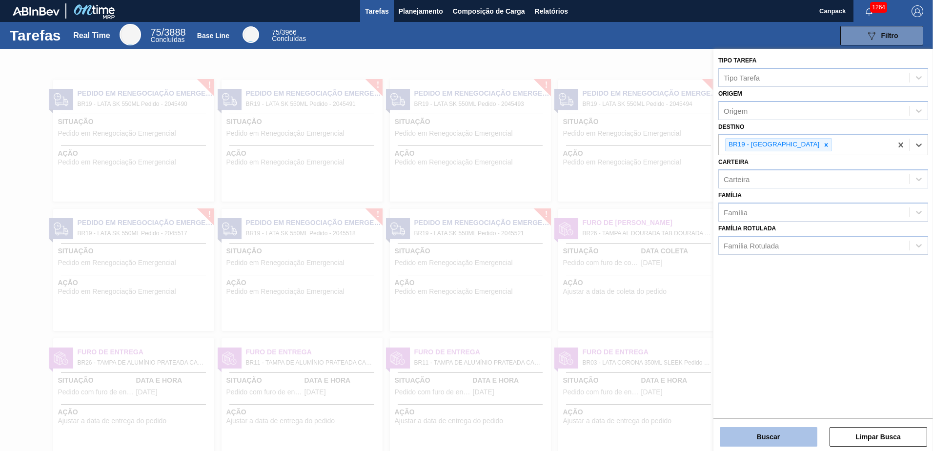
click at [767, 433] on button "Buscar" at bounding box center [769, 437] width 98 height 20
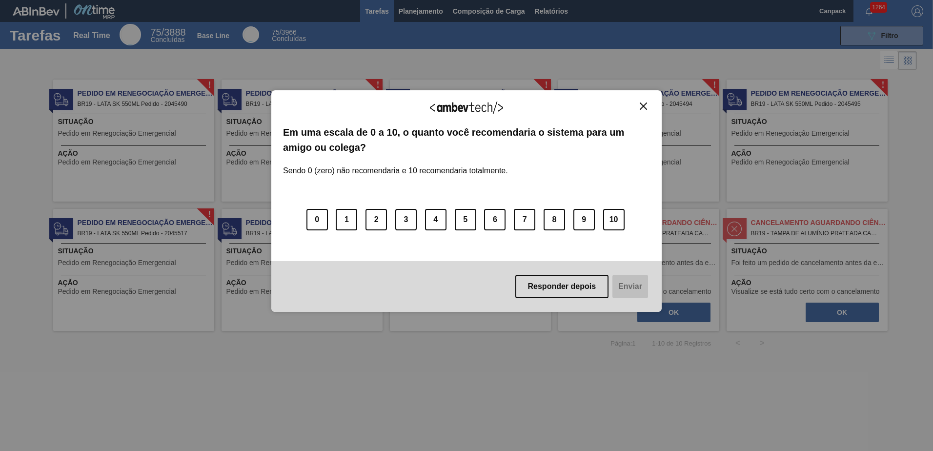
click at [646, 110] on div "Agradecemos seu feedback!" at bounding box center [466, 113] width 367 height 23
click at [644, 108] on img "Close" at bounding box center [643, 105] width 7 height 7
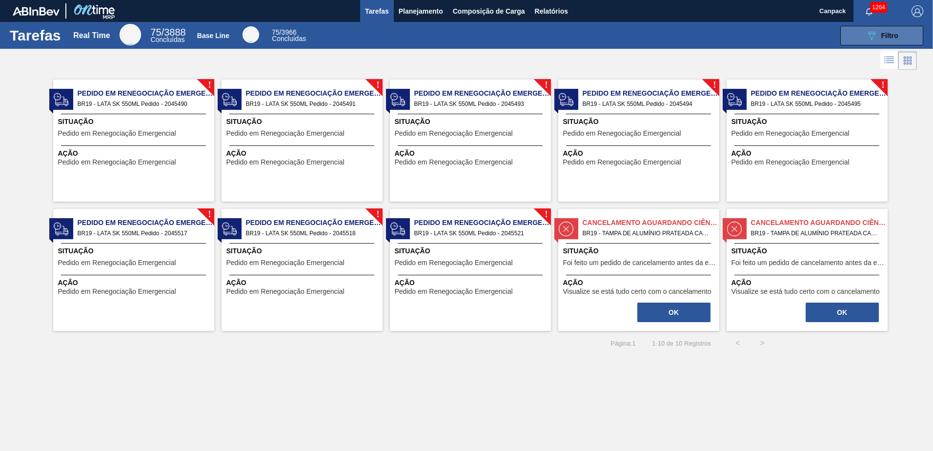
click at [875, 40] on icon "089F7B8B-B2A5-4AFE-B5C0-19BA573D28AC" at bounding box center [872, 36] width 12 height 12
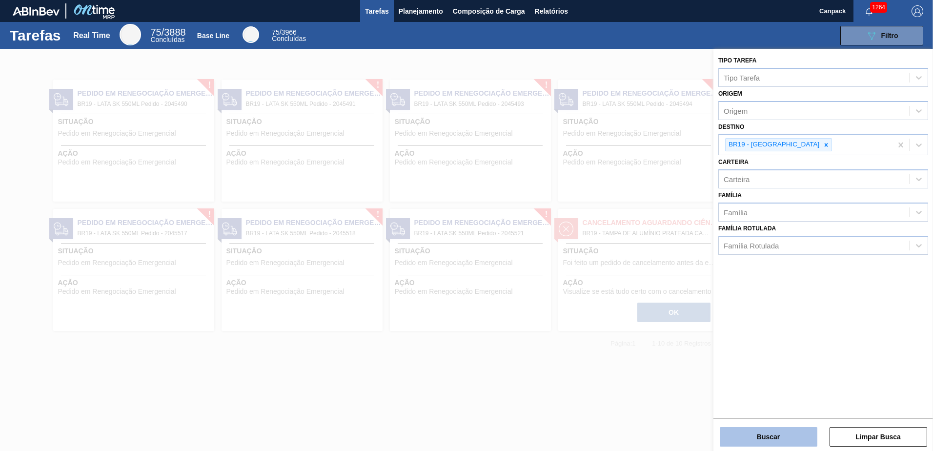
click at [782, 436] on button "Buscar" at bounding box center [769, 437] width 98 height 20
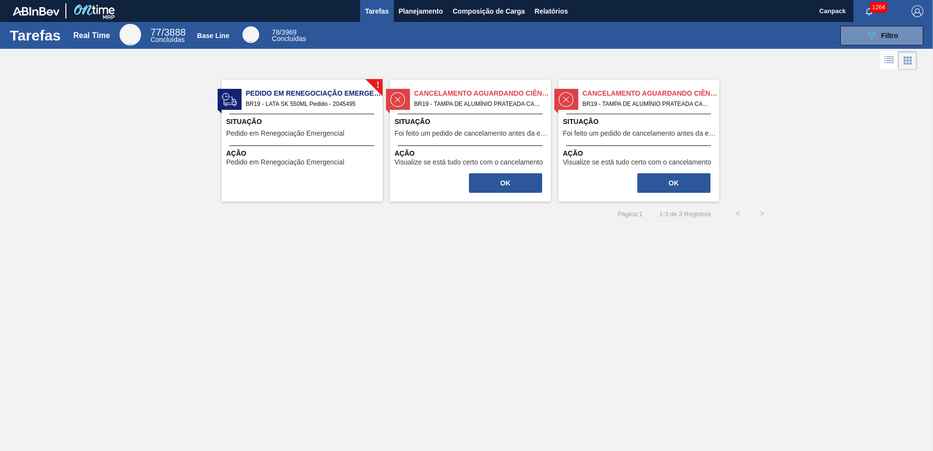
click at [300, 121] on span "Situação" at bounding box center [303, 122] width 154 height 10
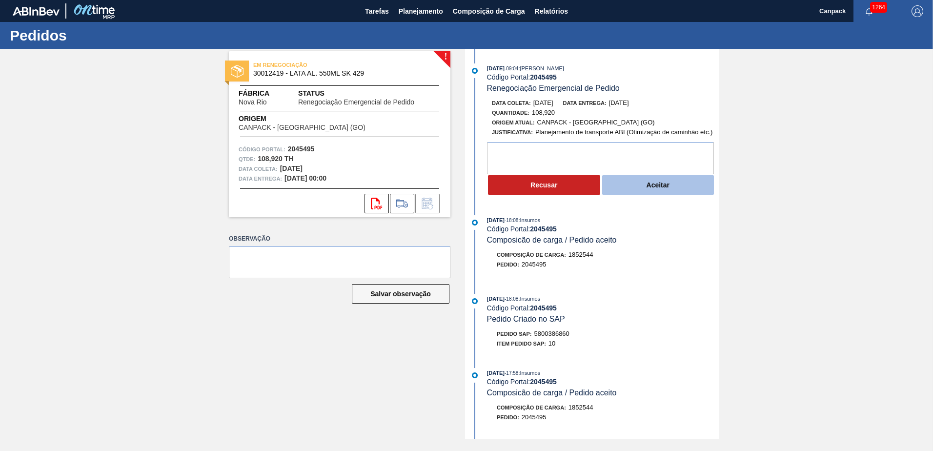
click at [648, 189] on button "Aceitar" at bounding box center [658, 185] width 112 height 20
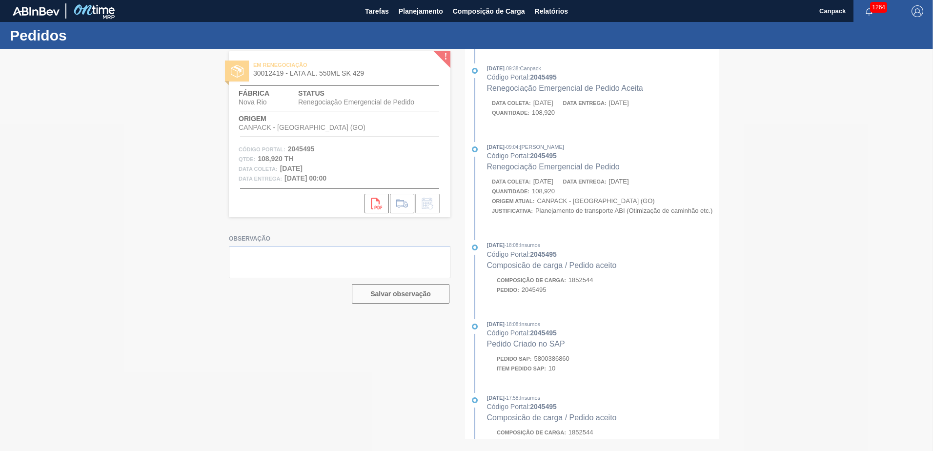
click at [572, 256] on div at bounding box center [466, 250] width 933 height 402
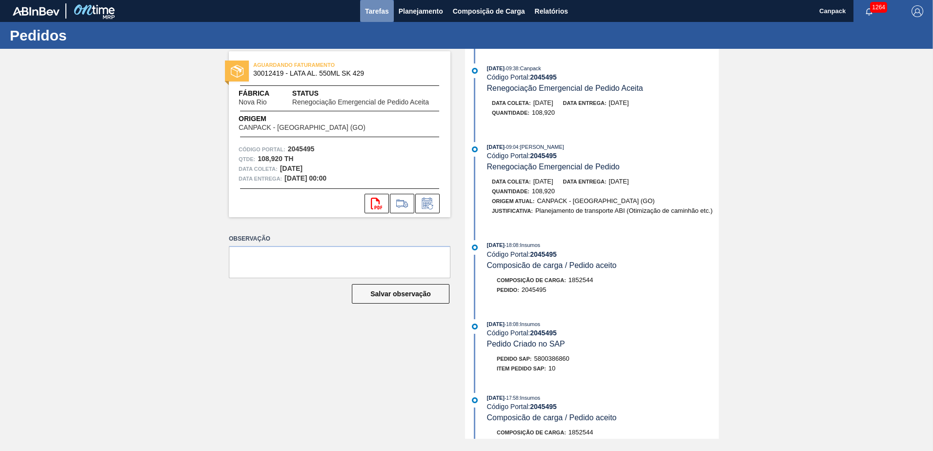
click at [370, 18] on button "Tarefas" at bounding box center [377, 11] width 34 height 22
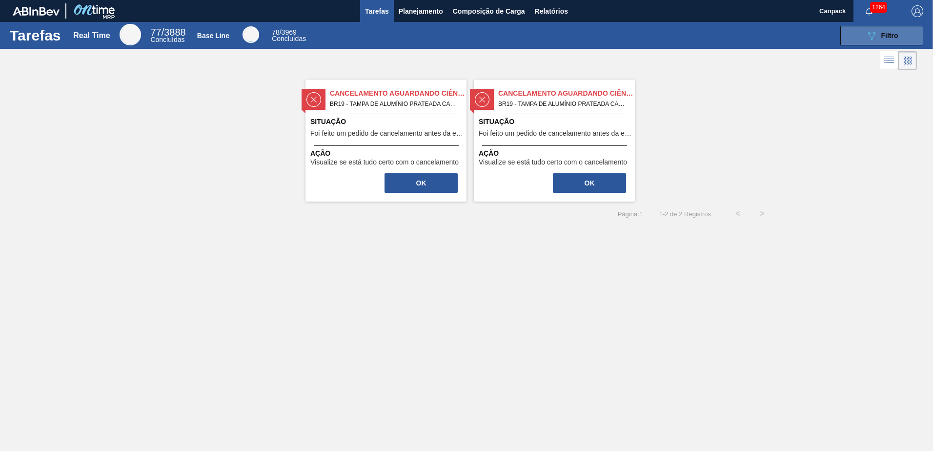
click at [869, 42] on button "089F7B8B-B2A5-4AFE-B5C0-19BA573D28AC Filtro" at bounding box center [881, 36] width 83 height 20
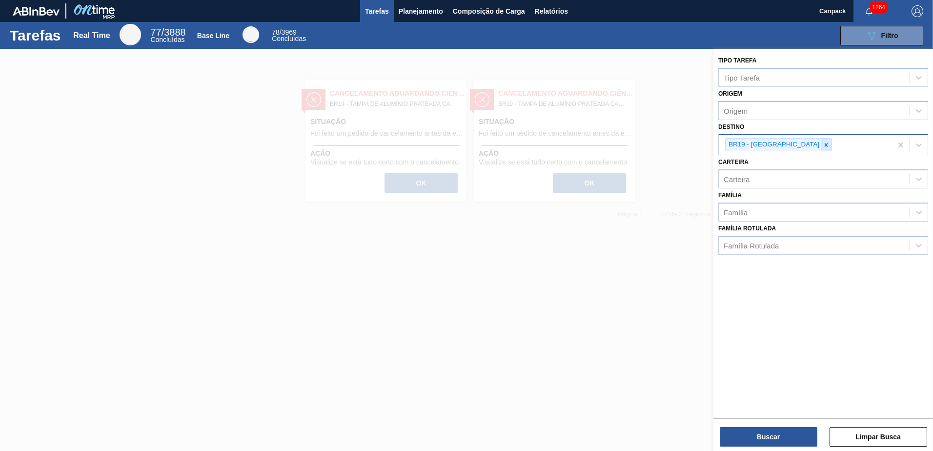
click at [823, 142] on icon at bounding box center [826, 144] width 7 height 7
click at [779, 434] on button "Buscar" at bounding box center [769, 437] width 98 height 20
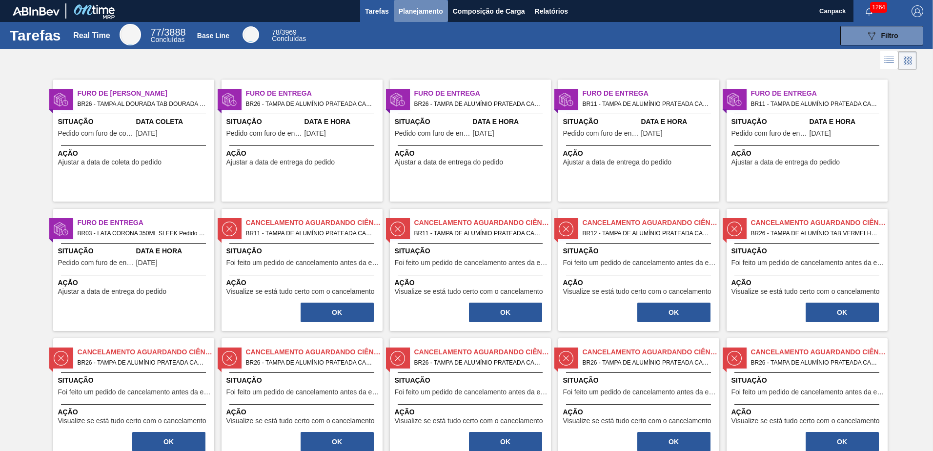
click at [417, 10] on span "Planejamento" at bounding box center [421, 11] width 44 height 12
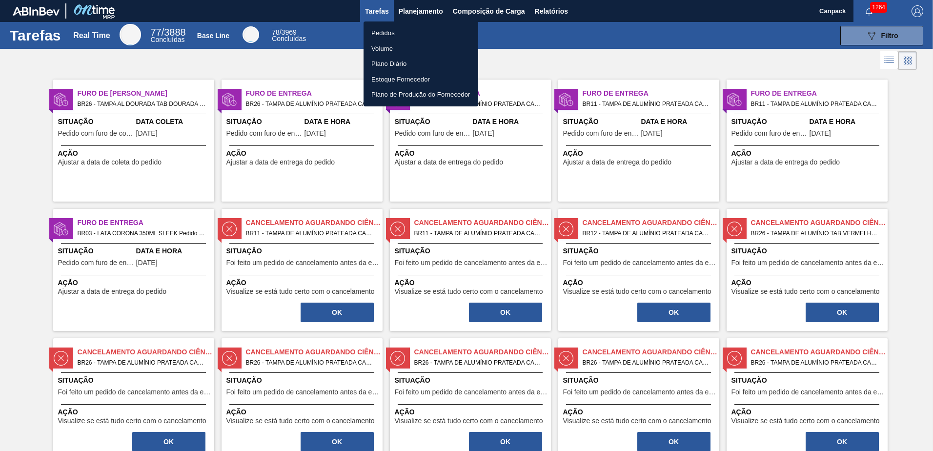
click at [389, 32] on li "Pedidos" at bounding box center [421, 33] width 115 height 16
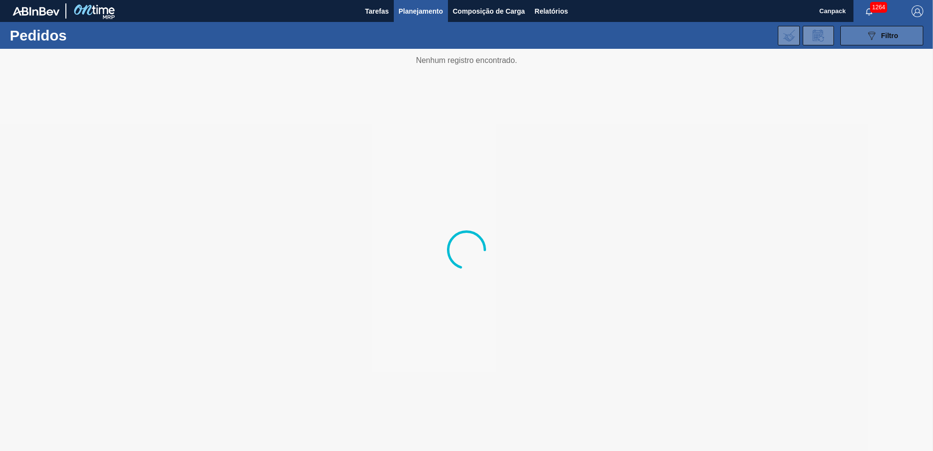
click at [854, 33] on button "089F7B8B-B2A5-4AFE-B5C0-19BA573D28AC Filtro" at bounding box center [881, 36] width 83 height 20
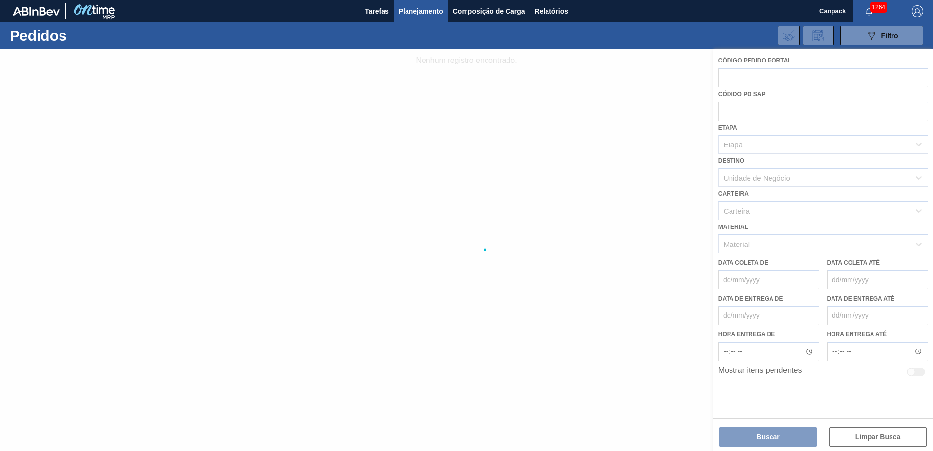
click at [791, 434] on div at bounding box center [466, 250] width 933 height 402
click at [375, 19] on button "Tarefas" at bounding box center [377, 11] width 34 height 22
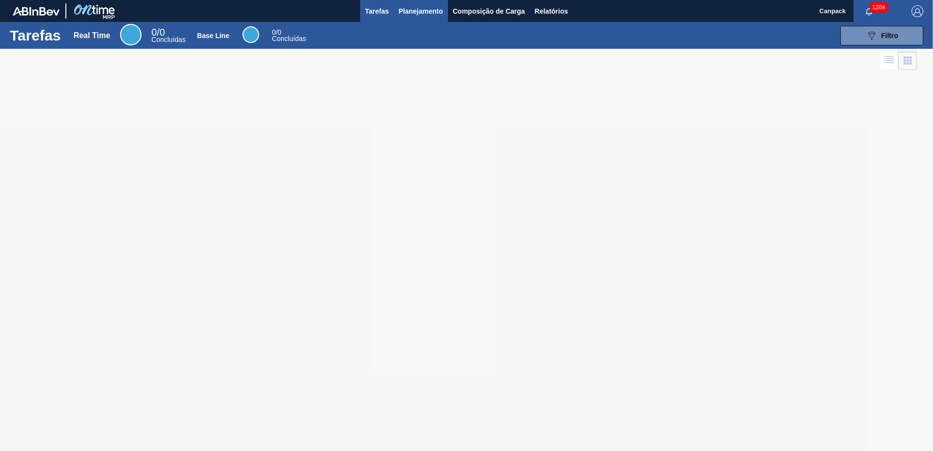
click at [401, 11] on span "Planejamento" at bounding box center [421, 11] width 44 height 12
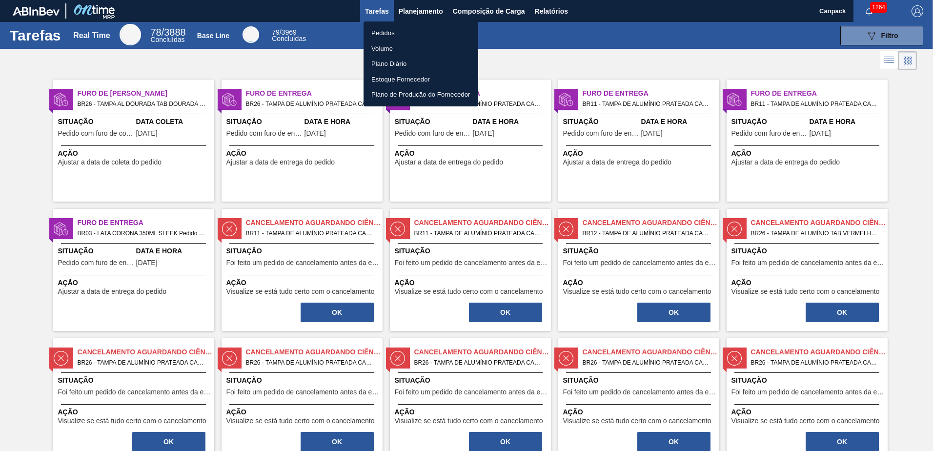
click at [389, 46] on li "Volume" at bounding box center [421, 49] width 115 height 16
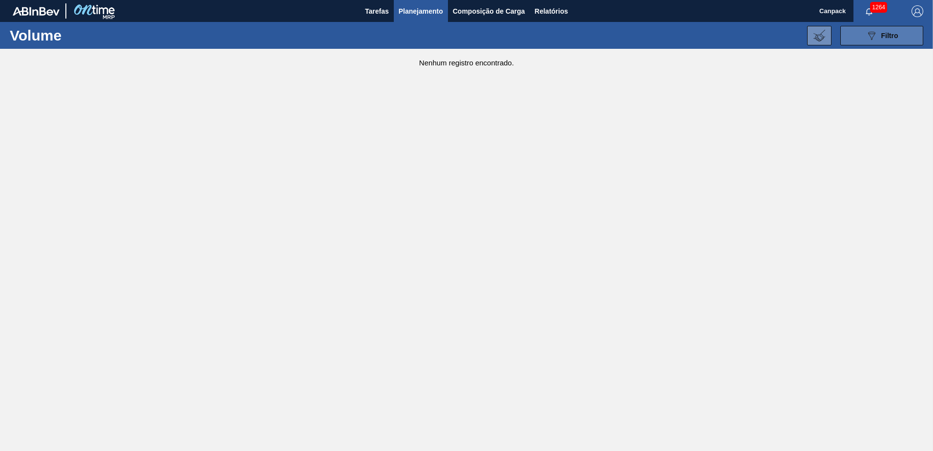
click at [869, 37] on icon "089F7B8B-B2A5-4AFE-B5C0-19BA573D28AC" at bounding box center [872, 36] width 12 height 12
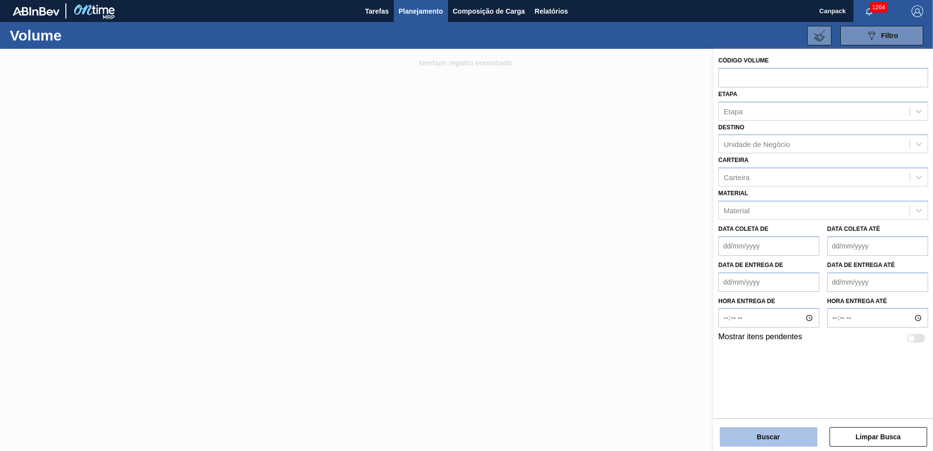
click at [777, 435] on button "Buscar" at bounding box center [769, 437] width 98 height 20
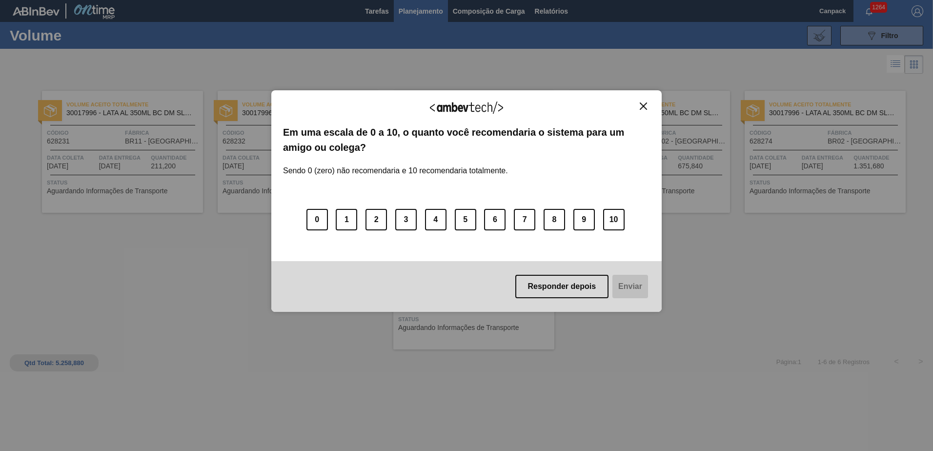
click at [639, 107] on button "Close" at bounding box center [643, 106] width 13 height 8
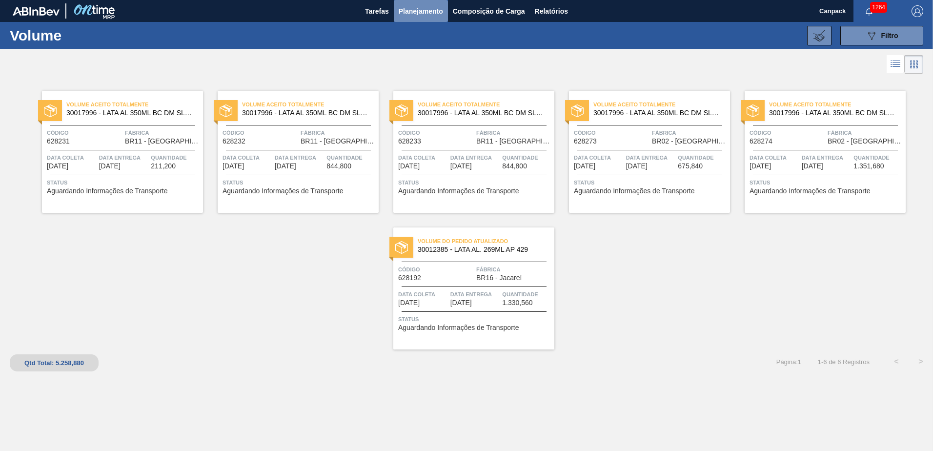
click at [418, 12] on span "Planejamento" at bounding box center [421, 11] width 44 height 12
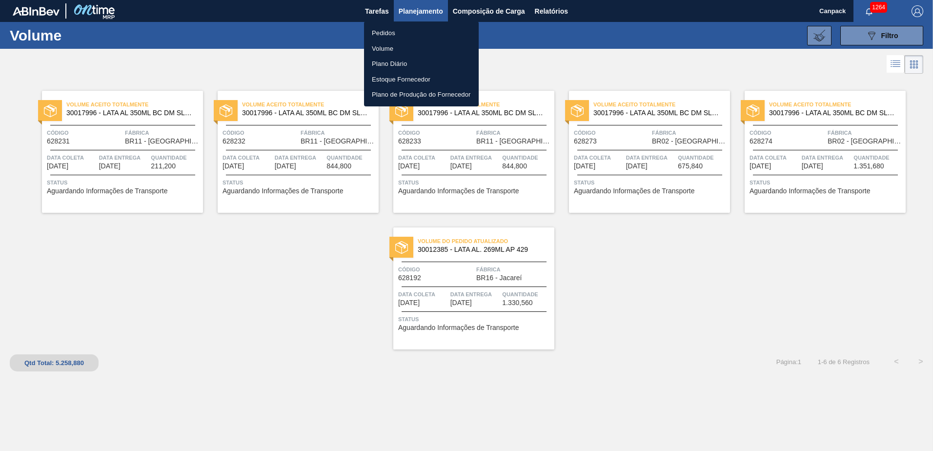
click at [638, 266] on div at bounding box center [466, 225] width 933 height 451
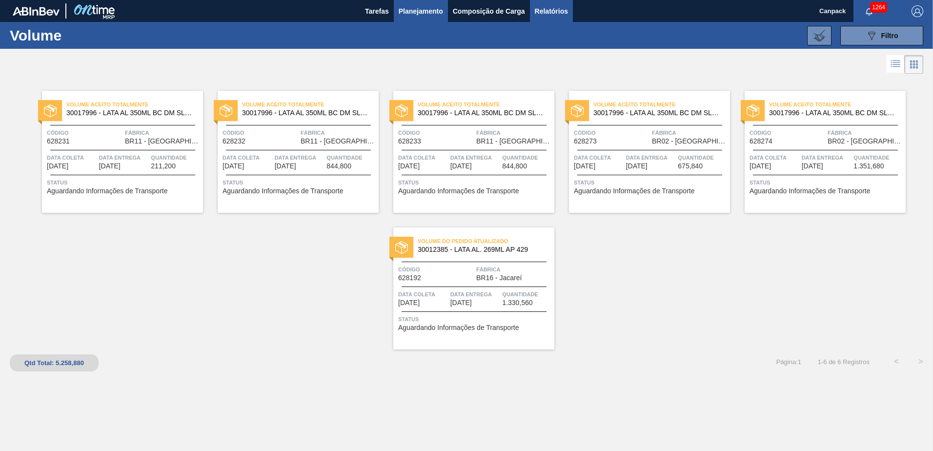
click at [538, 16] on span "Relatórios" at bounding box center [551, 11] width 33 height 12
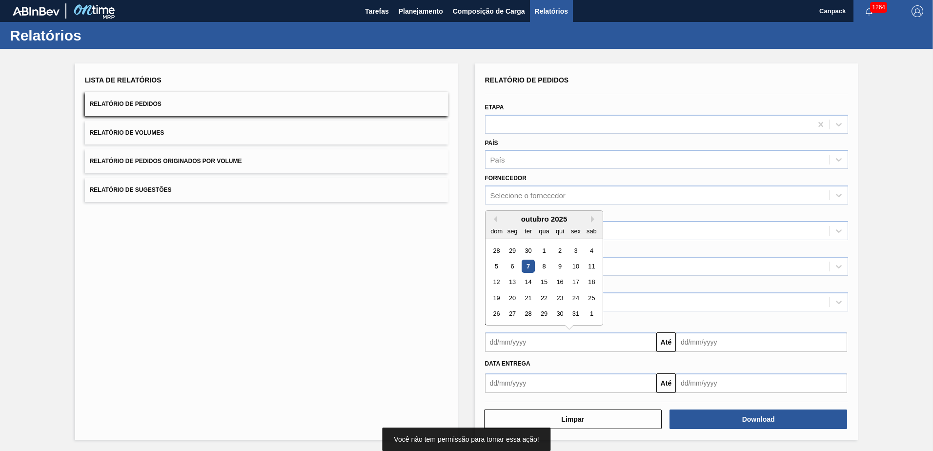
click at [536, 342] on input "text" at bounding box center [570, 342] width 171 height 20
click at [525, 261] on div "7" at bounding box center [527, 266] width 13 height 13
type input "[DATE]"
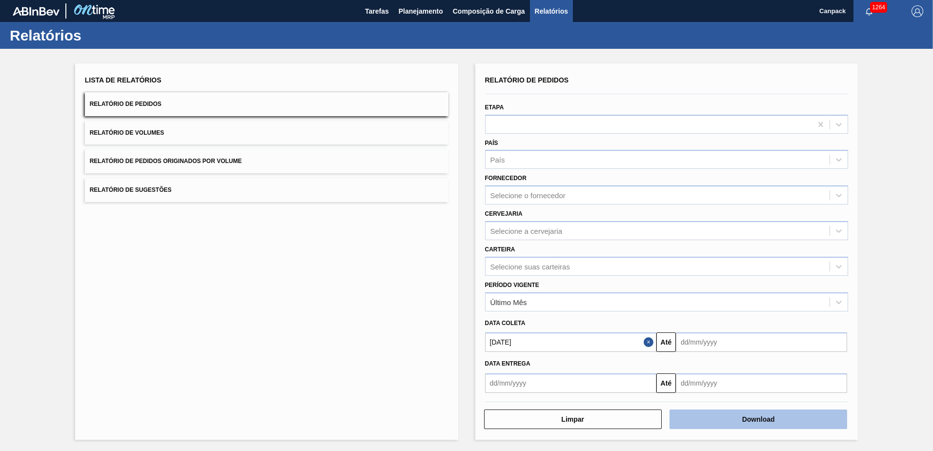
click at [749, 424] on button "Download" at bounding box center [758, 419] width 178 height 20
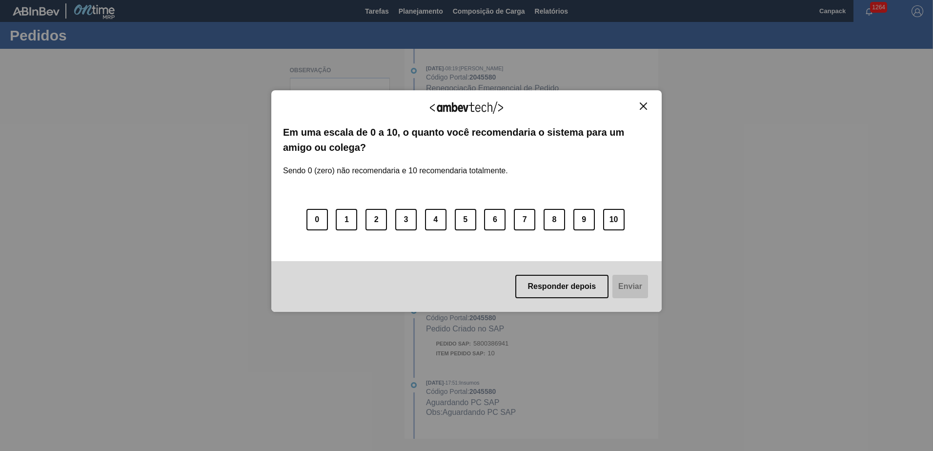
click at [641, 104] on img "Close" at bounding box center [643, 105] width 7 height 7
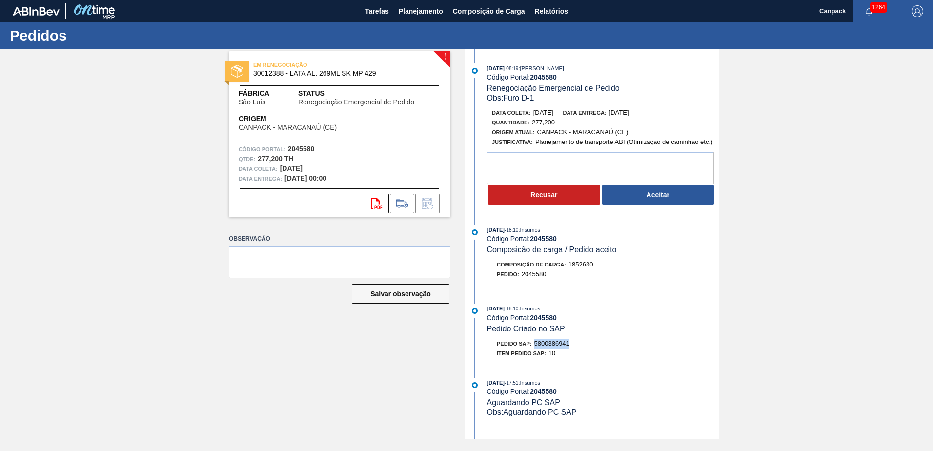
drag, startPoint x: 575, startPoint y: 345, endPoint x: 537, endPoint y: 343, distance: 37.6
click at [537, 343] on div "Pedido SAP: 5800386941" at bounding box center [603, 344] width 232 height 10
drag, startPoint x: 537, startPoint y: 343, endPoint x: 664, endPoint y: 246, distance: 159.4
click at [664, 246] on div "[DATE] 18:10 : Insumos Código Portal: 2045580 Composicão de carga / Pedido acei…" at bounding box center [603, 240] width 232 height 30
click at [657, 194] on button "Aceitar" at bounding box center [658, 195] width 112 height 20
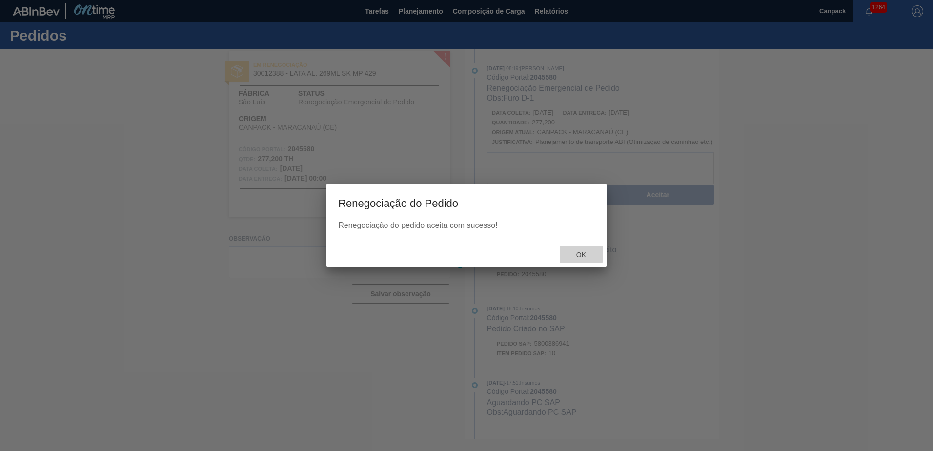
click at [581, 261] on div "Ok" at bounding box center [581, 254] width 43 height 18
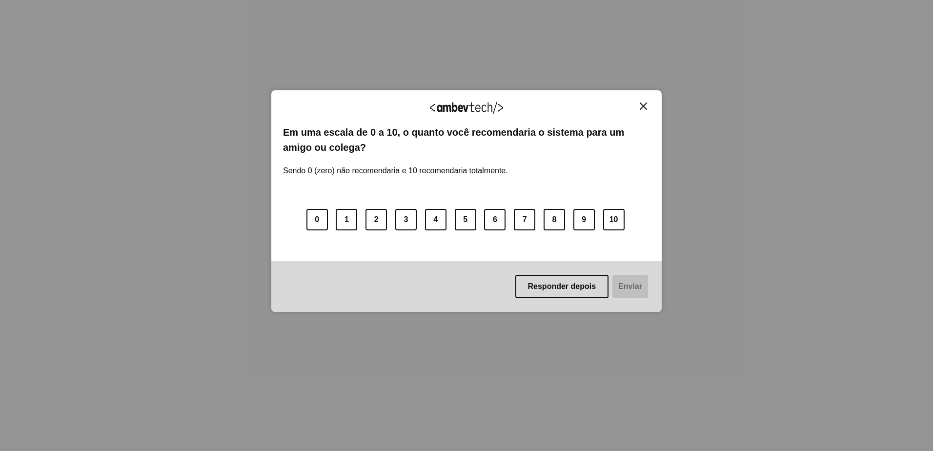
click at [646, 107] on img "Close" at bounding box center [643, 105] width 7 height 7
click at [641, 105] on img "Close" at bounding box center [643, 105] width 7 height 7
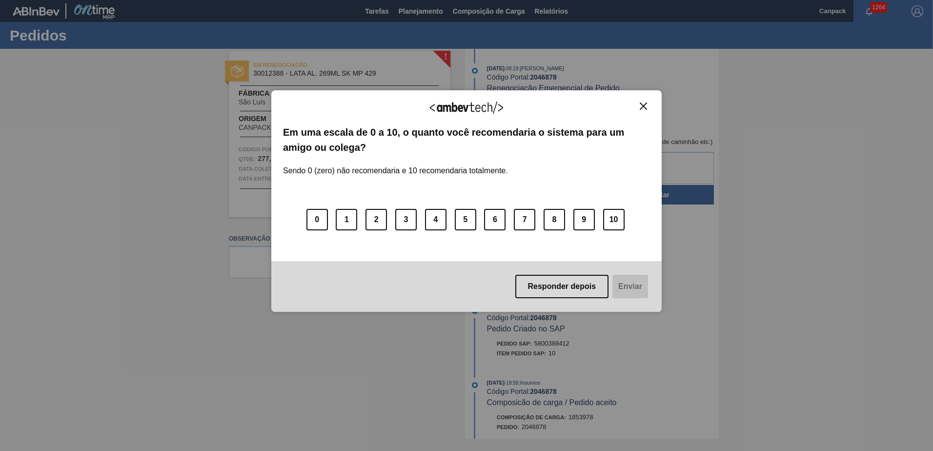
click at [645, 103] on img "Close" at bounding box center [643, 105] width 7 height 7
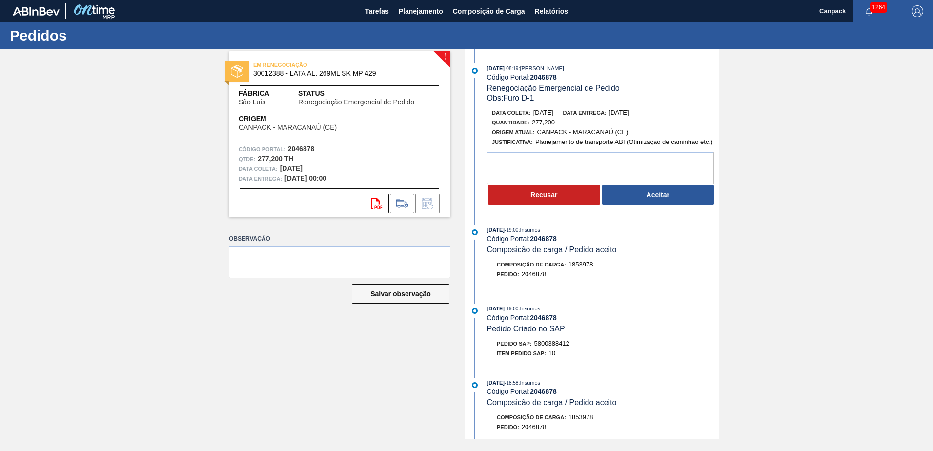
click at [652, 196] on button "Aceitar" at bounding box center [658, 195] width 112 height 20
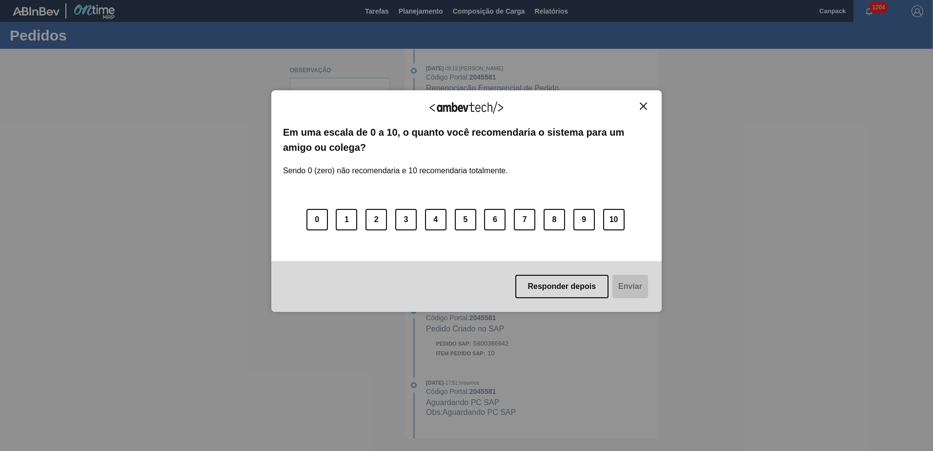
click at [644, 107] on img "Close" at bounding box center [643, 105] width 7 height 7
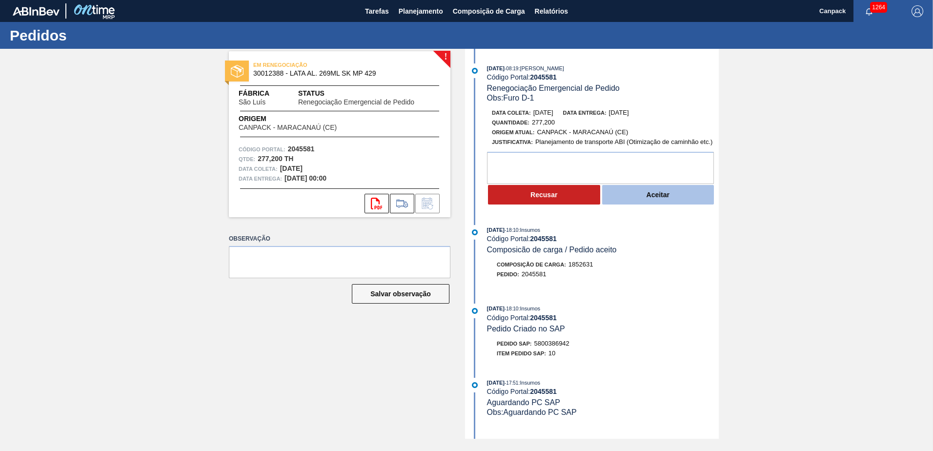
click at [656, 190] on button "Aceitar" at bounding box center [658, 195] width 112 height 20
click at [651, 197] on div "Recusar Aceitar" at bounding box center [603, 194] width 232 height 21
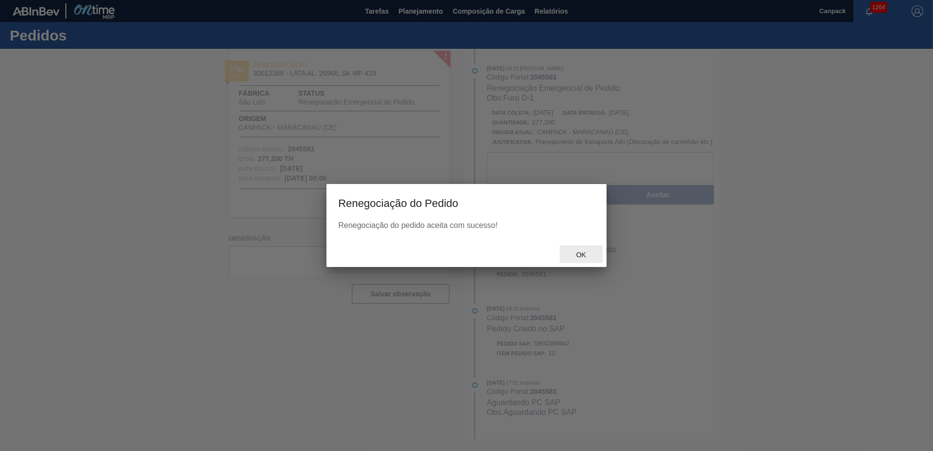
click at [586, 254] on span "Ok" at bounding box center [580, 255] width 25 height 8
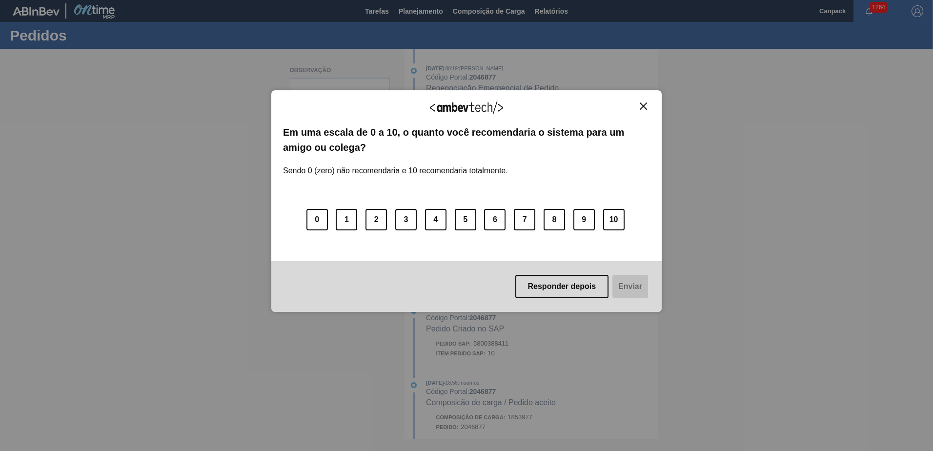
click at [643, 104] on img "Close" at bounding box center [643, 105] width 7 height 7
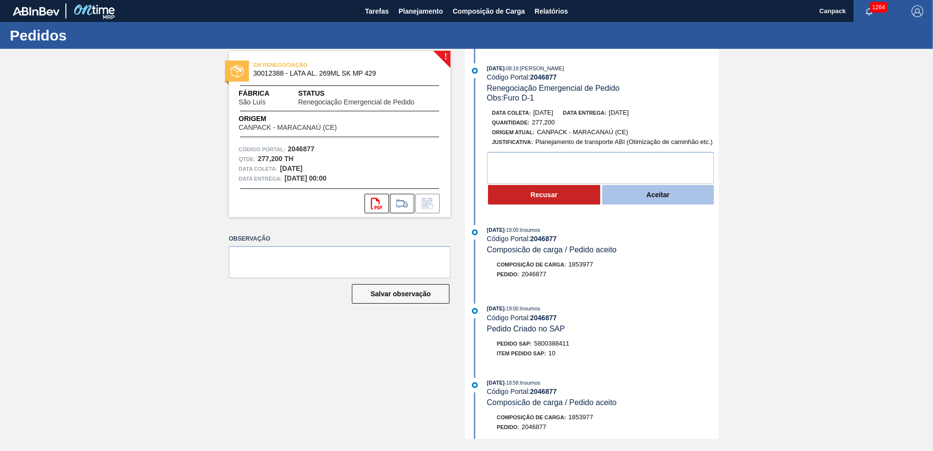
click at [656, 200] on button "Aceitar" at bounding box center [658, 195] width 112 height 20
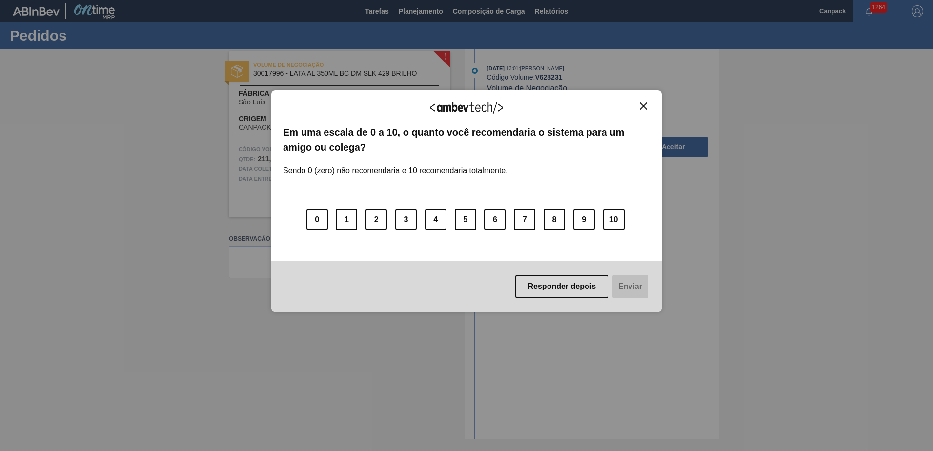
click at [644, 106] on img "Close" at bounding box center [643, 105] width 7 height 7
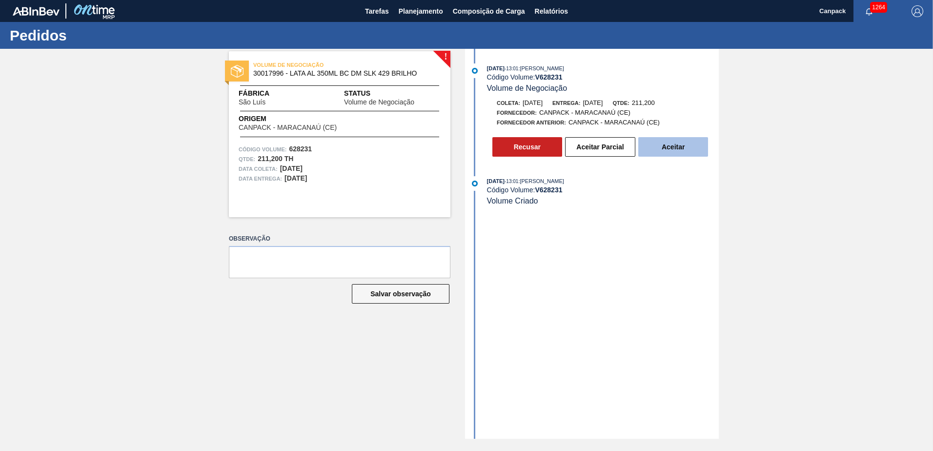
click at [679, 152] on button "Aceitar" at bounding box center [673, 147] width 70 height 20
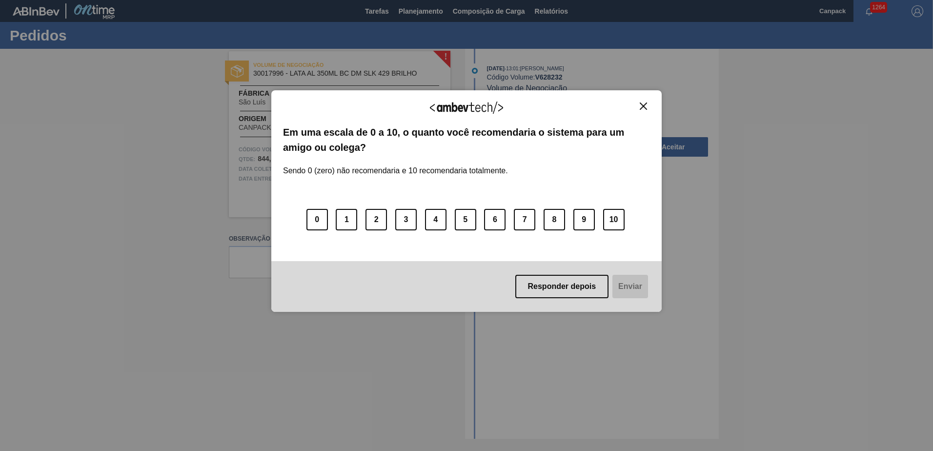
click at [642, 107] on img "Close" at bounding box center [643, 105] width 7 height 7
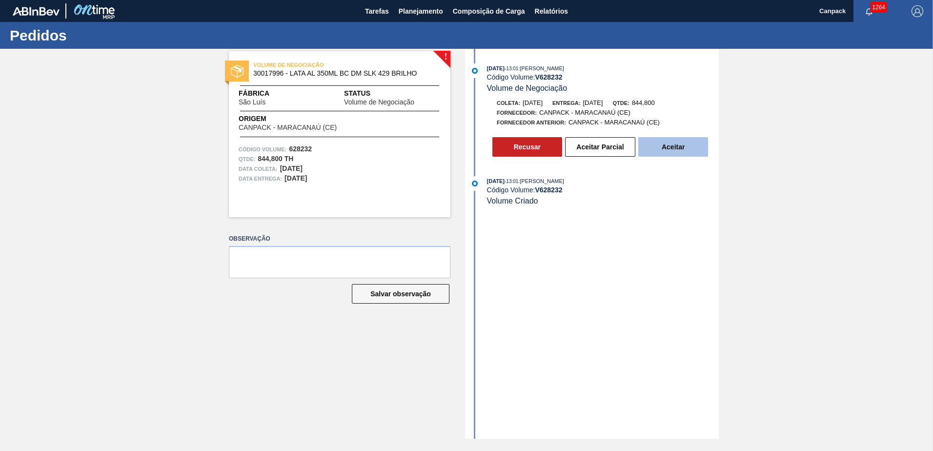
click at [663, 153] on button "Aceitar" at bounding box center [673, 147] width 70 height 20
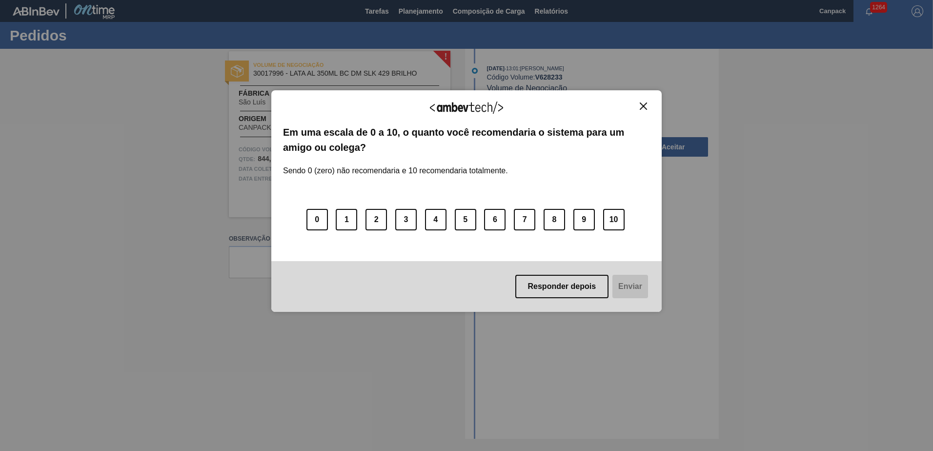
click at [646, 105] on img "Close" at bounding box center [643, 105] width 7 height 7
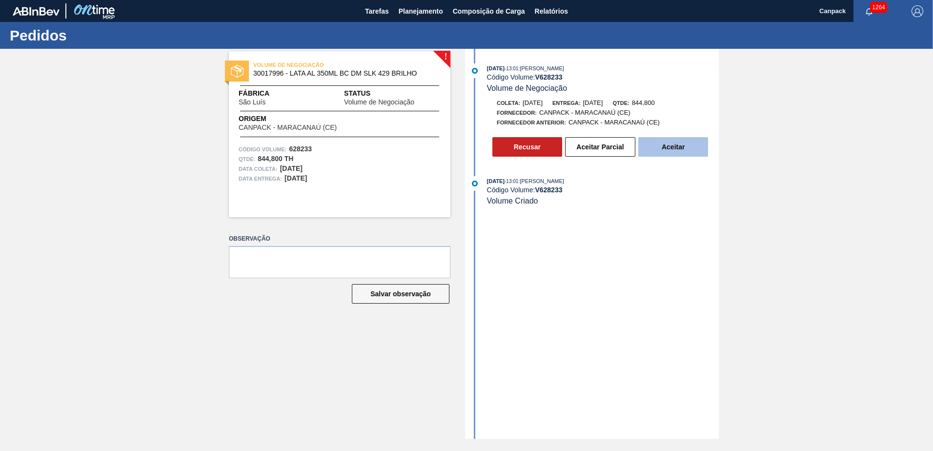
click at [668, 144] on button "Aceitar" at bounding box center [673, 147] width 70 height 20
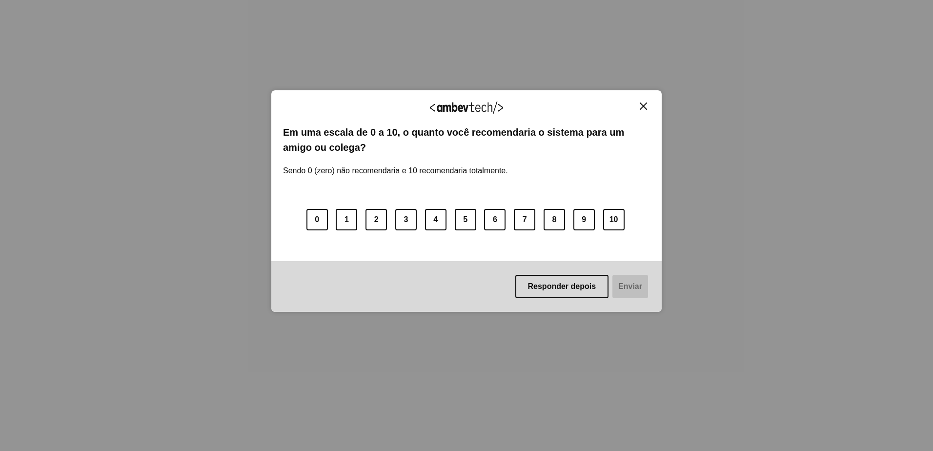
click at [645, 108] on img "Close" at bounding box center [643, 105] width 7 height 7
click at [643, 104] on img "Close" at bounding box center [643, 105] width 7 height 7
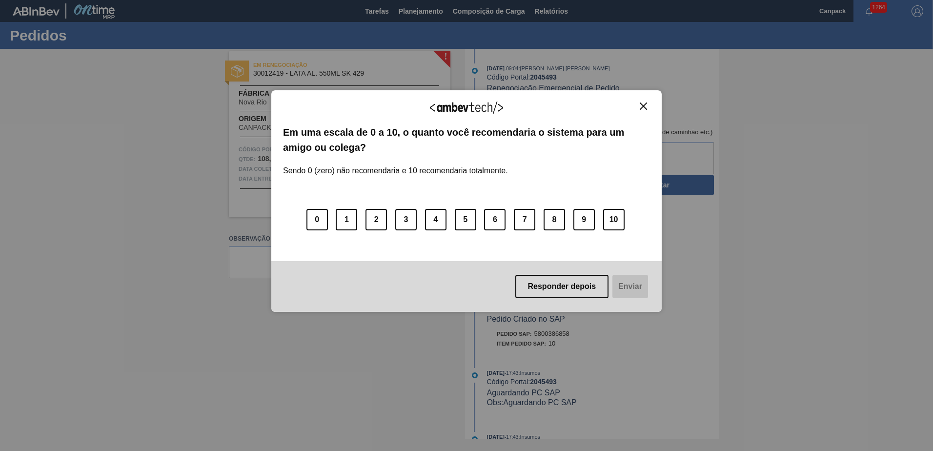
click at [640, 103] on img "Close" at bounding box center [643, 105] width 7 height 7
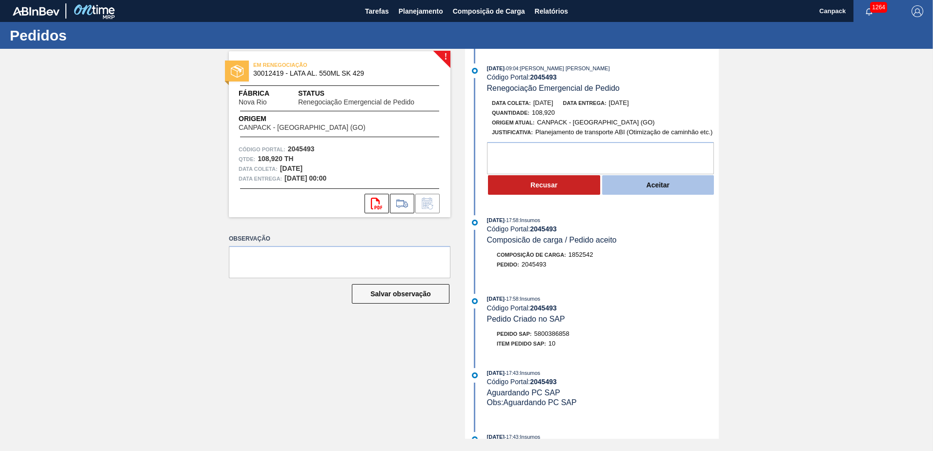
click at [661, 192] on button "Aceitar" at bounding box center [658, 185] width 112 height 20
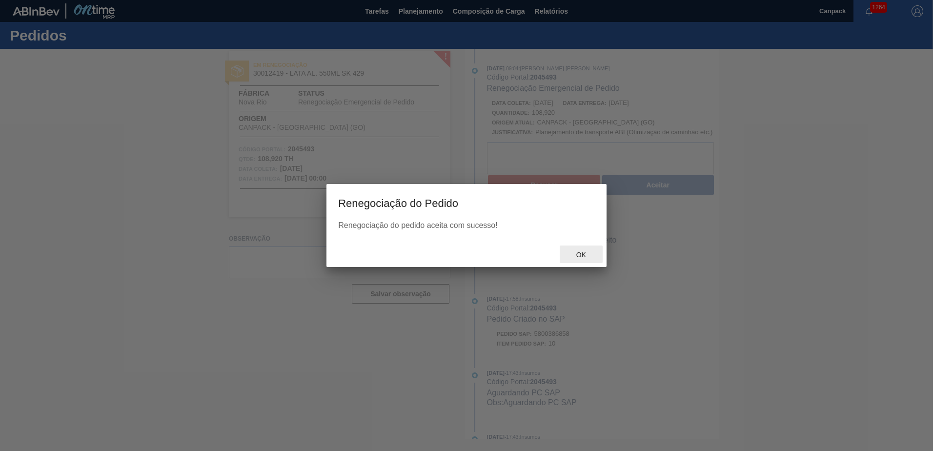
click at [585, 252] on span "Ok" at bounding box center [580, 255] width 25 height 8
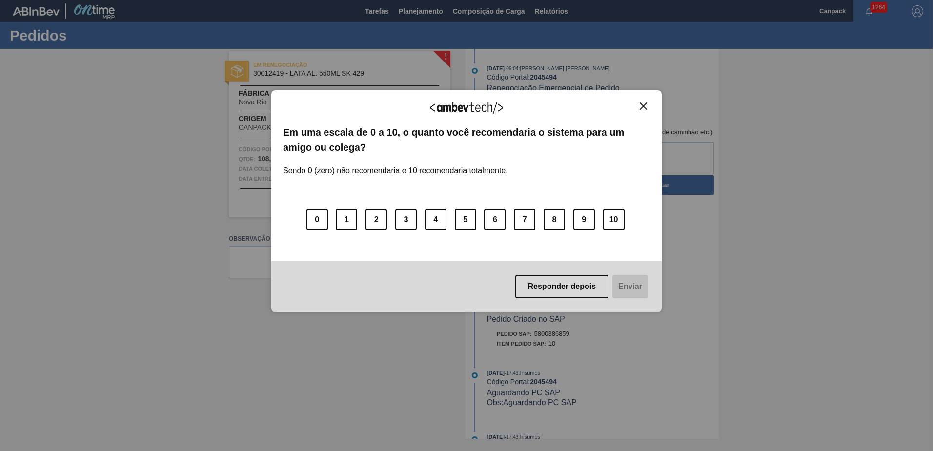
click at [642, 105] on img "Close" at bounding box center [643, 105] width 7 height 7
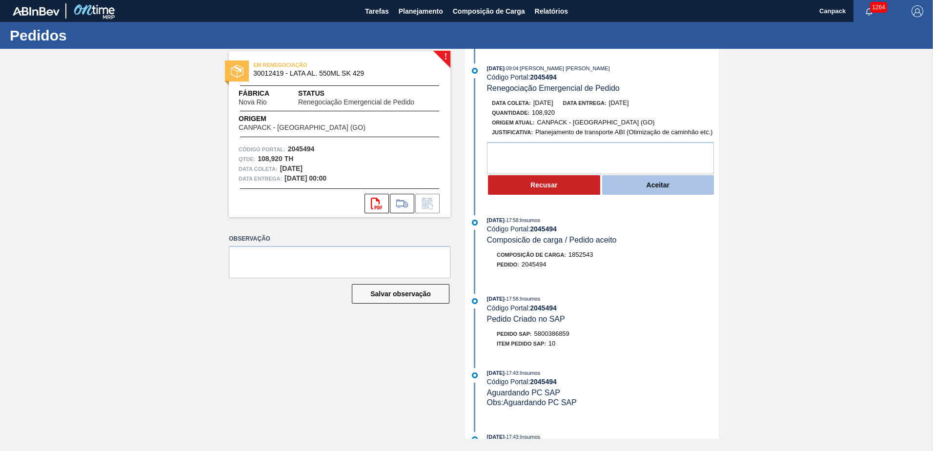
click at [657, 191] on button "Aceitar" at bounding box center [658, 185] width 112 height 20
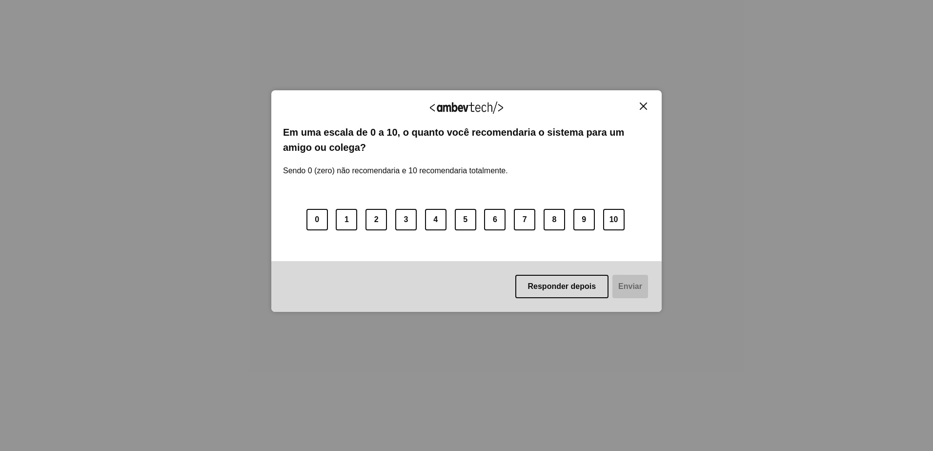
click at [642, 105] on img "Close" at bounding box center [643, 105] width 7 height 7
click at [645, 105] on img "Close" at bounding box center [643, 105] width 7 height 7
click at [645, 109] on img "Close" at bounding box center [643, 105] width 7 height 7
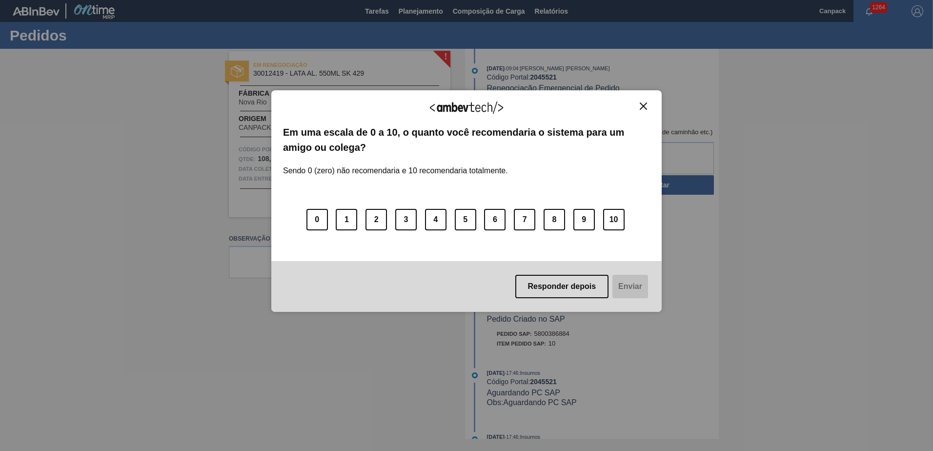
click at [645, 103] on img "Close" at bounding box center [643, 105] width 7 height 7
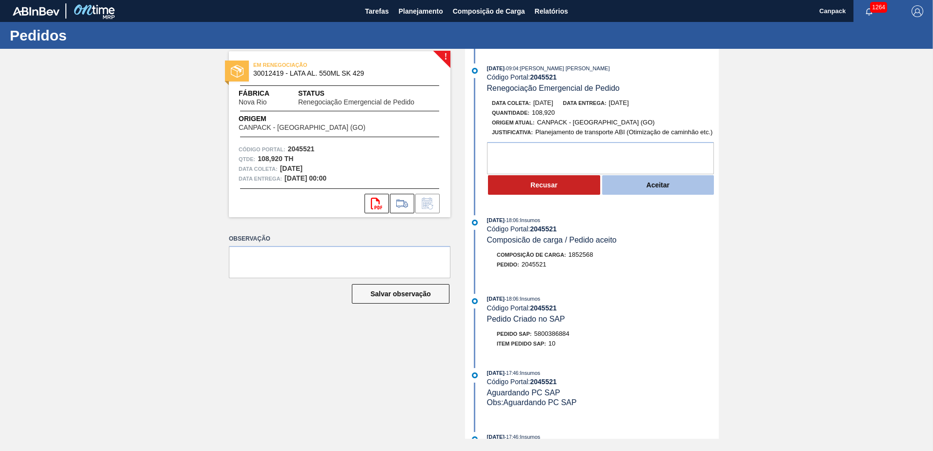
click at [655, 190] on button "Aceitar" at bounding box center [658, 185] width 112 height 20
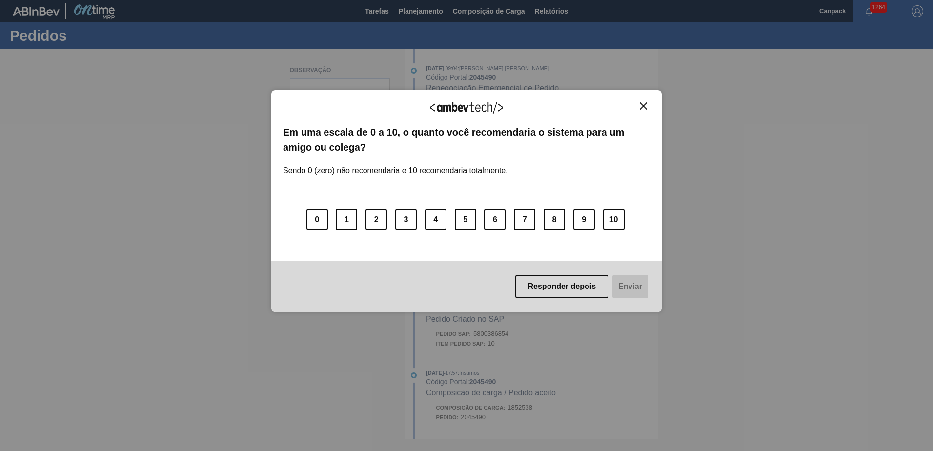
click at [640, 107] on img "Close" at bounding box center [643, 105] width 7 height 7
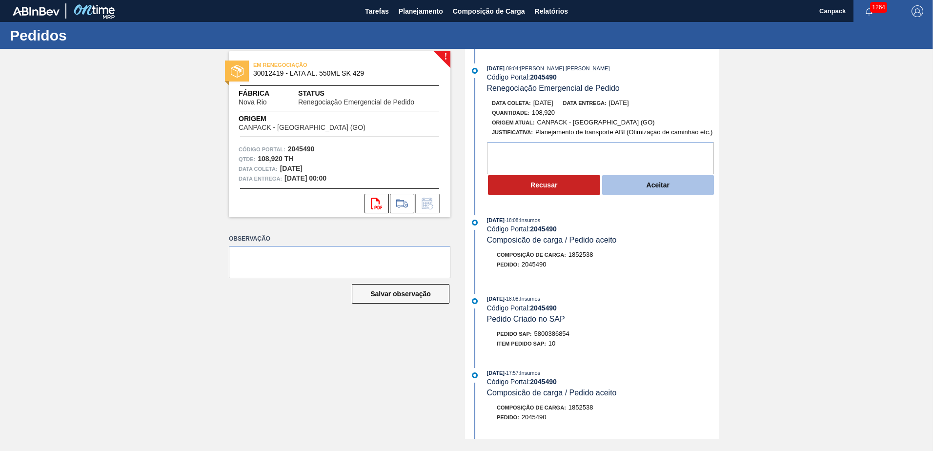
click at [642, 193] on button "Aceitar" at bounding box center [658, 185] width 112 height 20
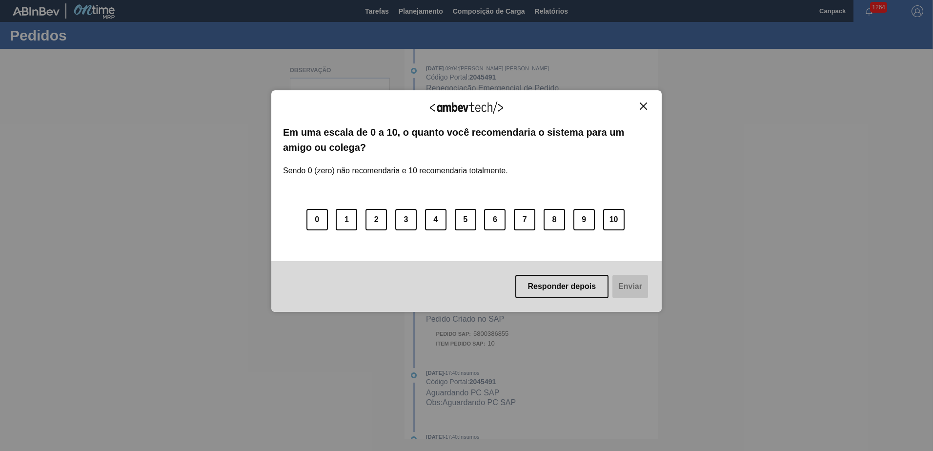
click at [642, 105] on img "Close" at bounding box center [643, 105] width 7 height 7
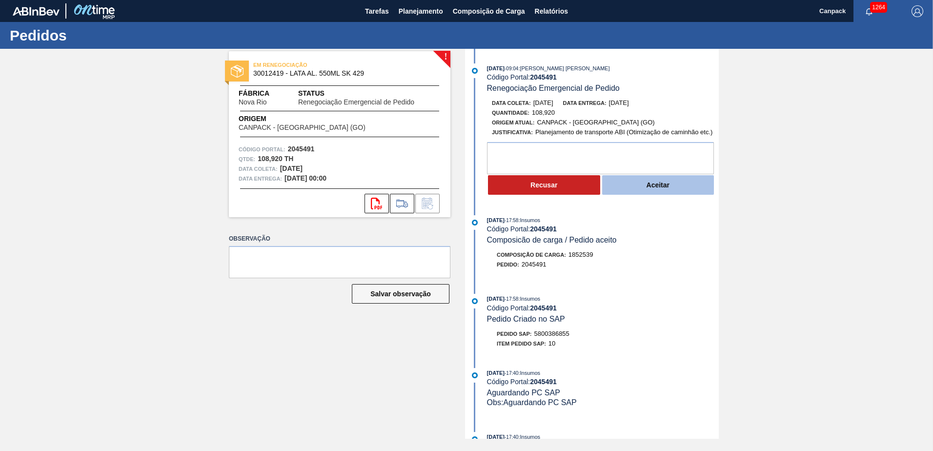
click at [670, 183] on button "Aceitar" at bounding box center [658, 185] width 112 height 20
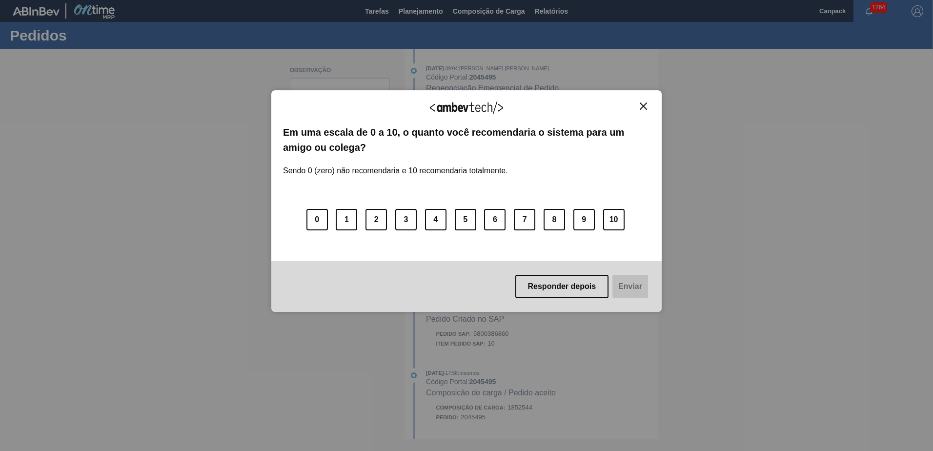
click at [645, 102] on img "Close" at bounding box center [643, 105] width 7 height 7
click at [643, 103] on img "Close" at bounding box center [643, 105] width 7 height 7
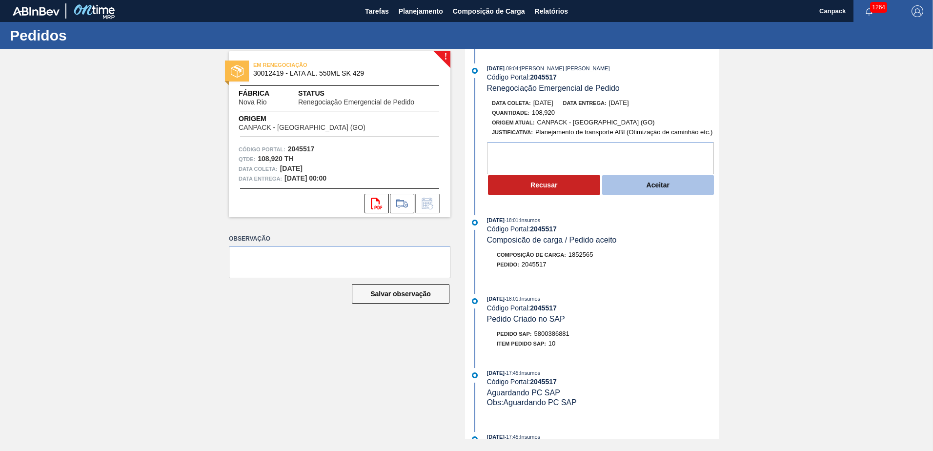
click at [653, 181] on button "Aceitar" at bounding box center [658, 185] width 112 height 20
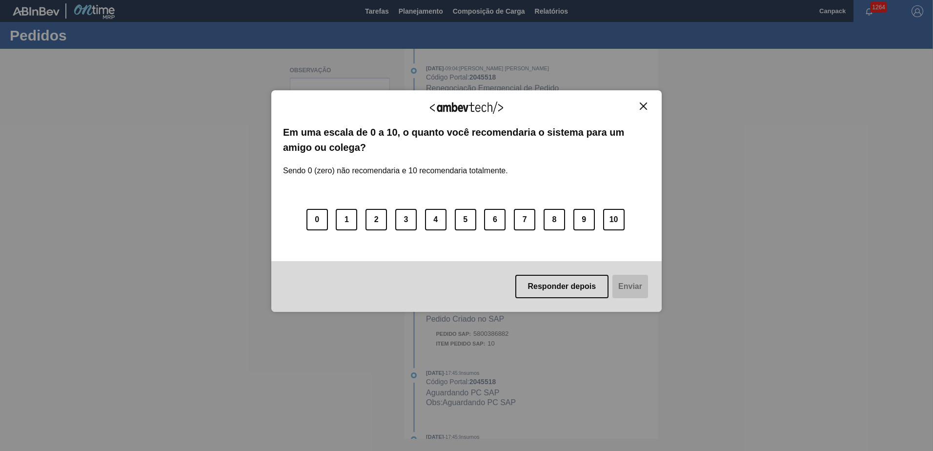
click at [644, 107] on img "Close" at bounding box center [643, 105] width 7 height 7
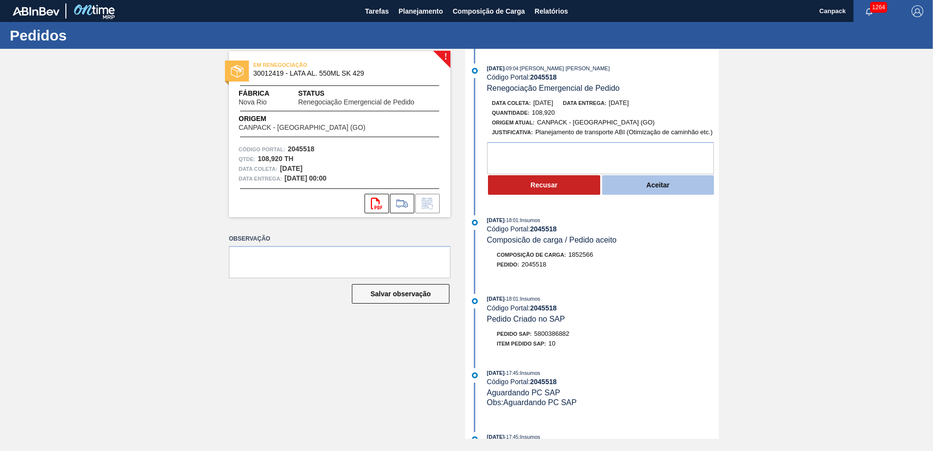
click at [653, 187] on button "Aceitar" at bounding box center [658, 185] width 112 height 20
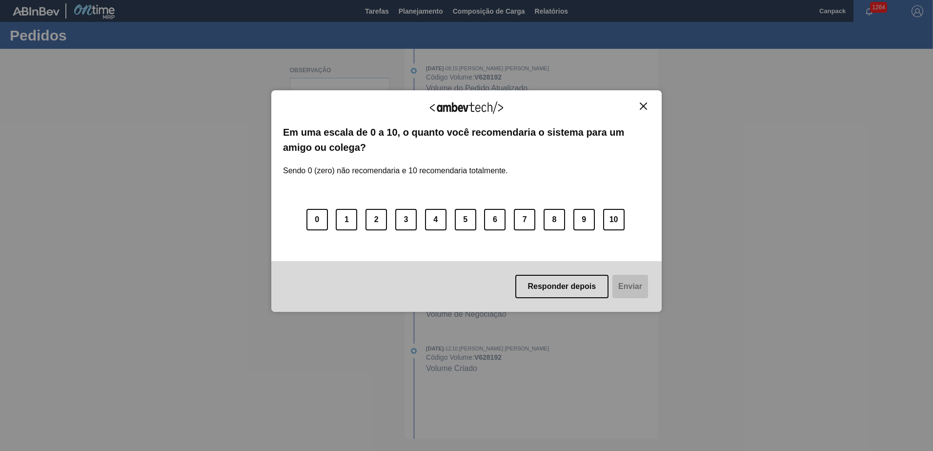
click at [641, 101] on div "Agradecemos seu feedback! Em uma escala de 0 a 10, o quanto você recomendaria o…" at bounding box center [466, 201] width 390 height 222
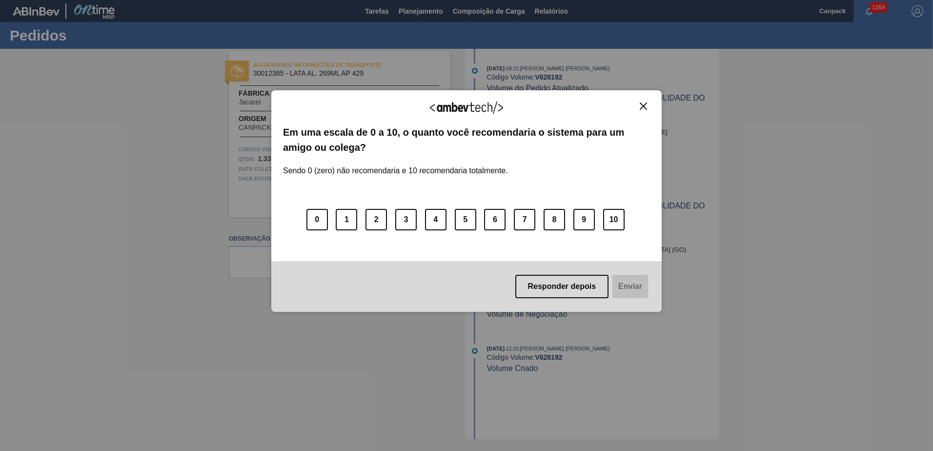
click at [644, 105] on img "Close" at bounding box center [643, 105] width 7 height 7
